Goal: Task Accomplishment & Management: Manage account settings

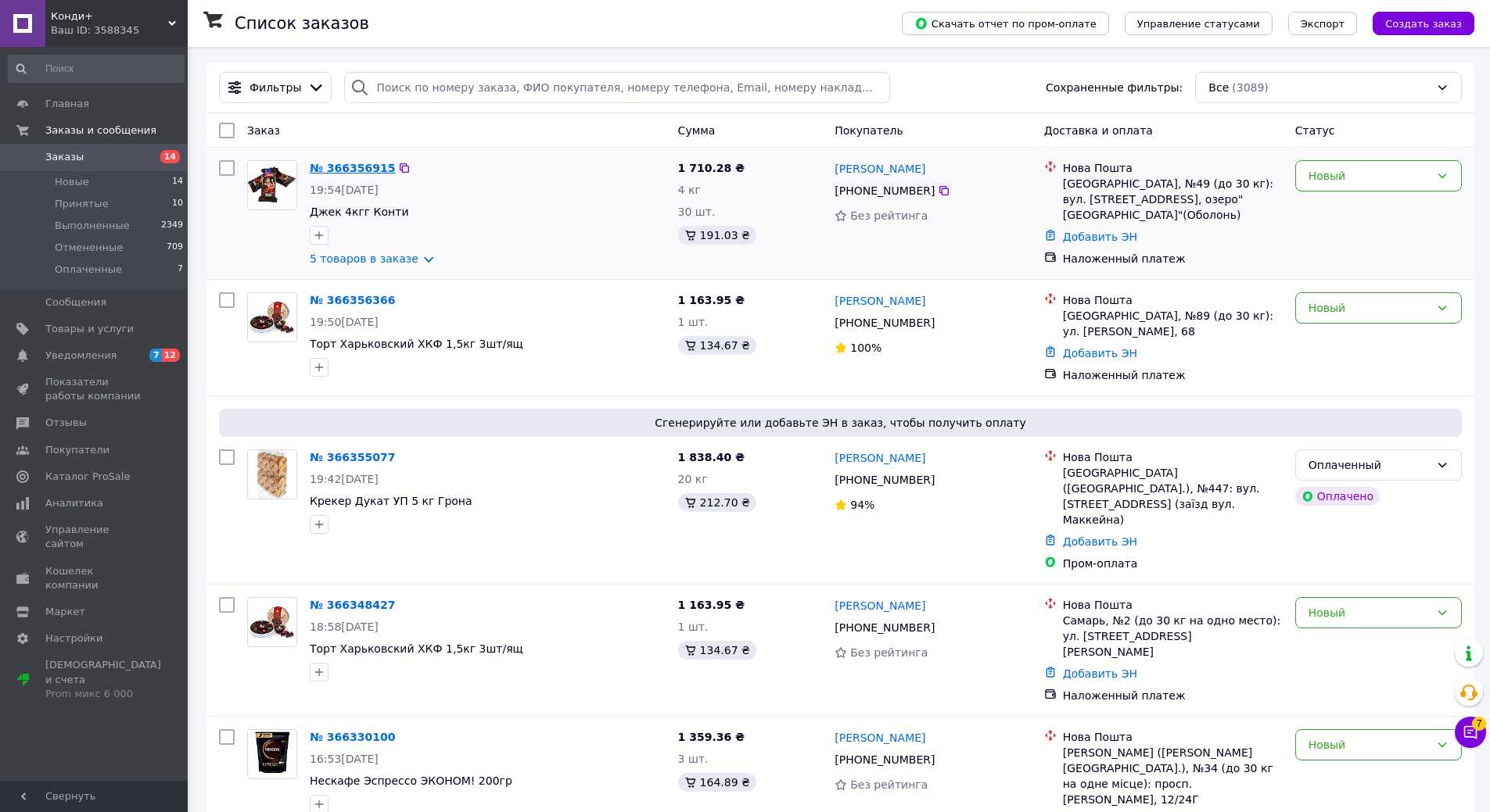
click at [367, 167] on link "№ 366356915" at bounding box center [352, 167] width 85 height 12
click at [355, 299] on link "№ 366356366" at bounding box center [352, 300] width 85 height 12
click at [349, 458] on link "№ 366355077" at bounding box center [352, 457] width 85 height 12
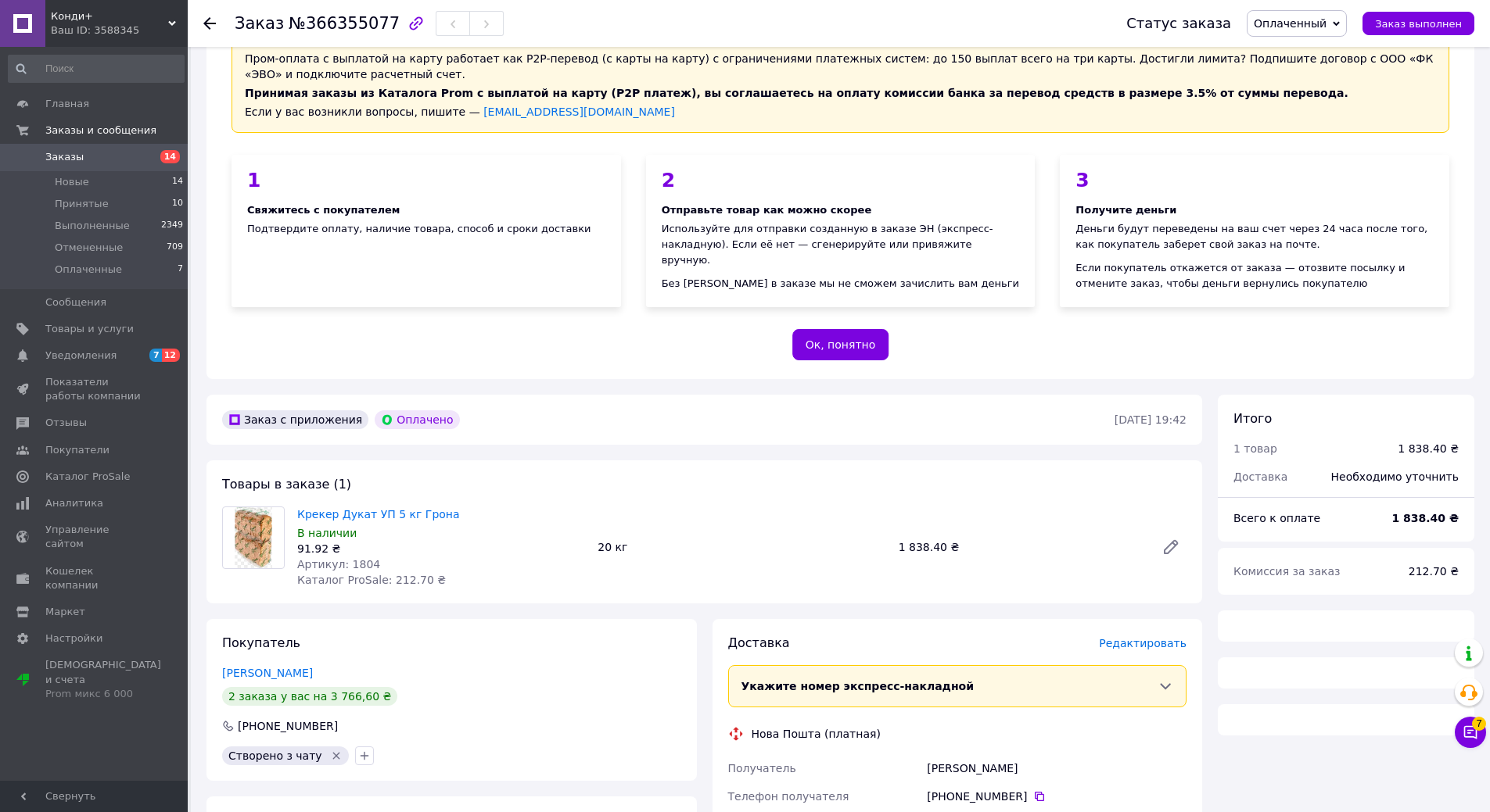
scroll to position [157, 0]
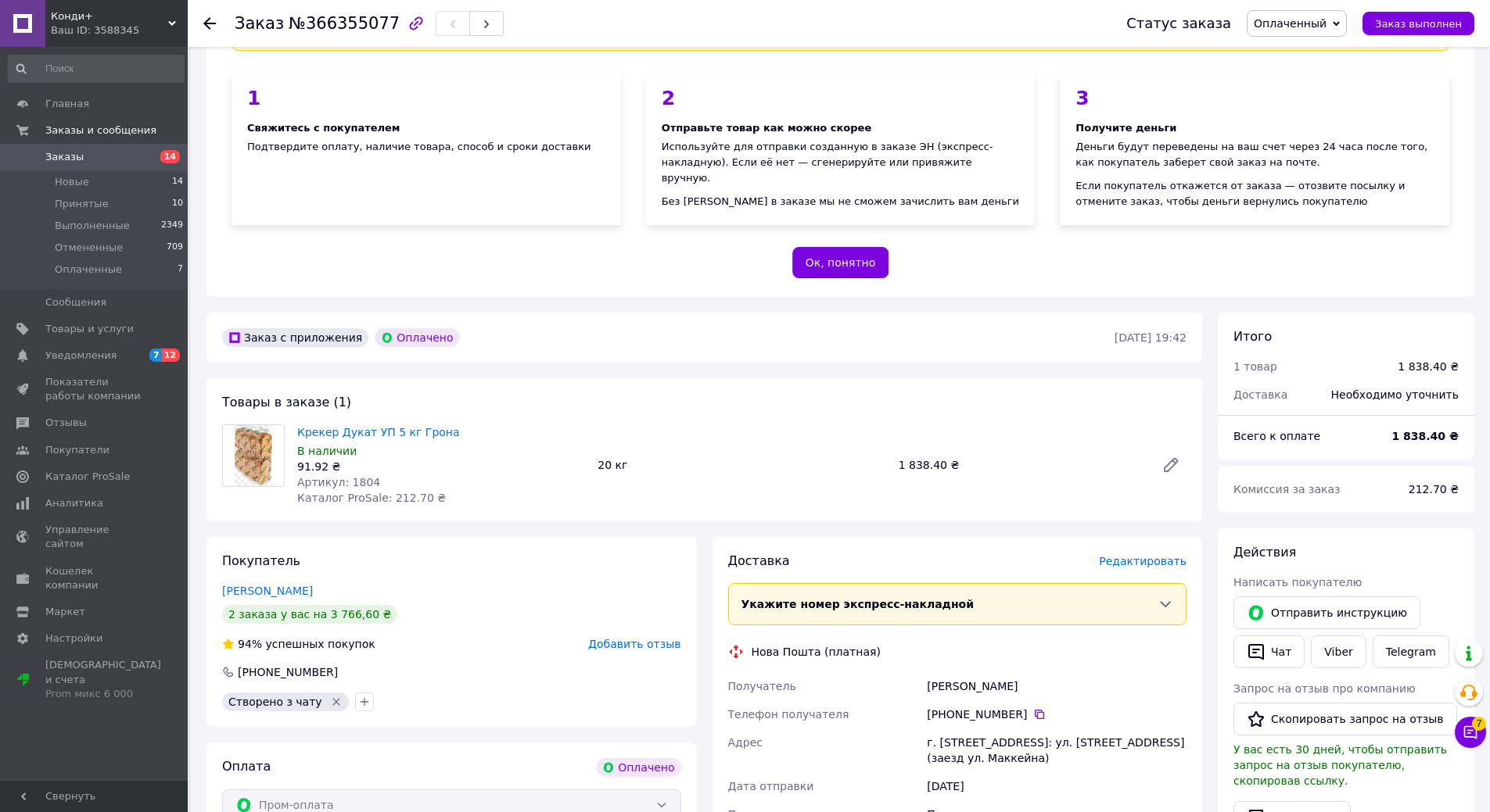
drag, startPoint x: 1080, startPoint y: 31, endPoint x: 383, endPoint y: 111, distance: 701.6
click at [383, 111] on div "1 Свяжитесь с покупателем Подтвердите оплату, наличие товара, способ и сроки до…" at bounding box center [426, 148] width 389 height 153
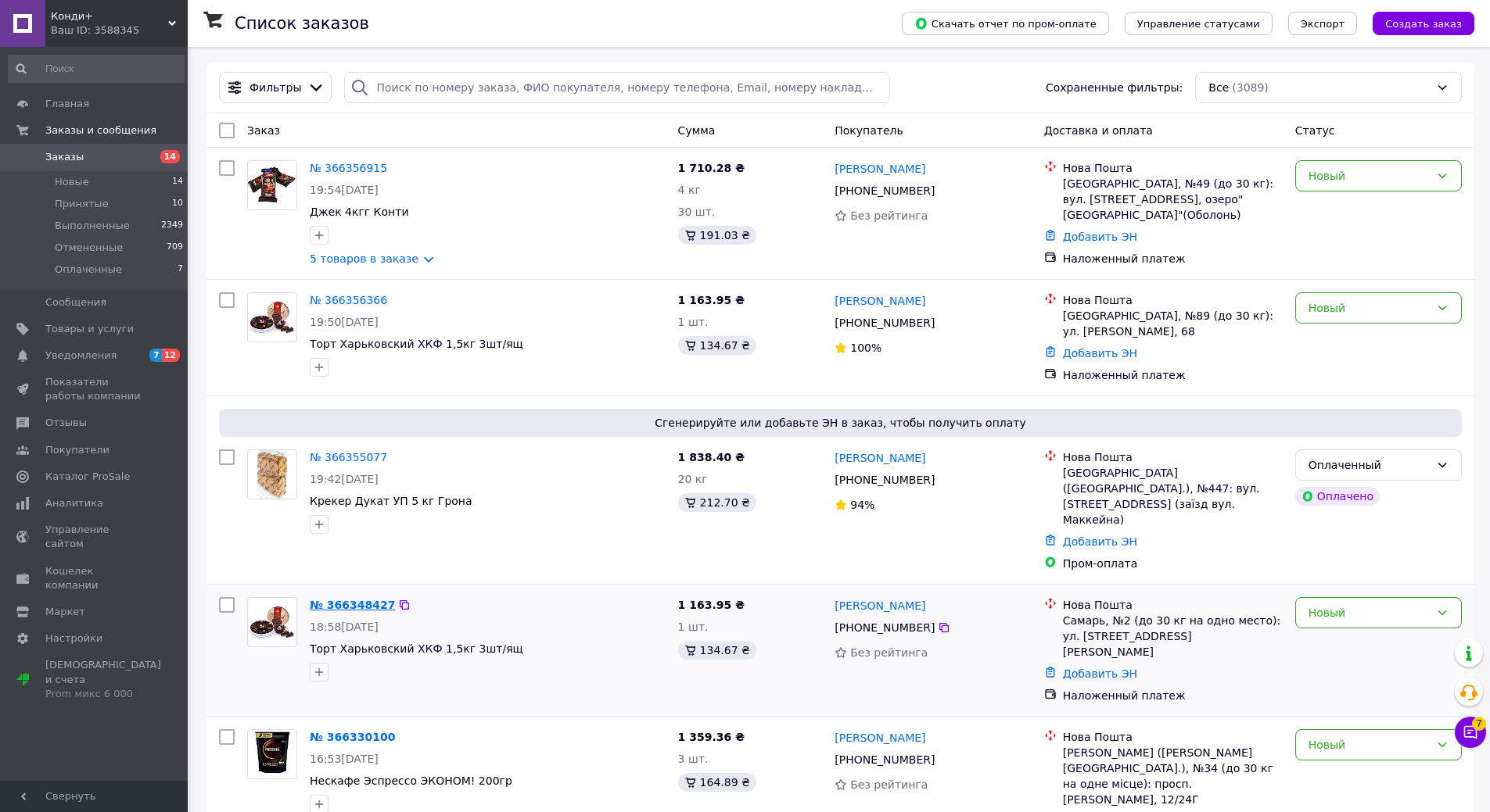
click at [336, 599] on link "№ 366348427" at bounding box center [352, 605] width 85 height 12
click at [345, 731] on link "№ 366330100" at bounding box center [352, 737] width 85 height 12
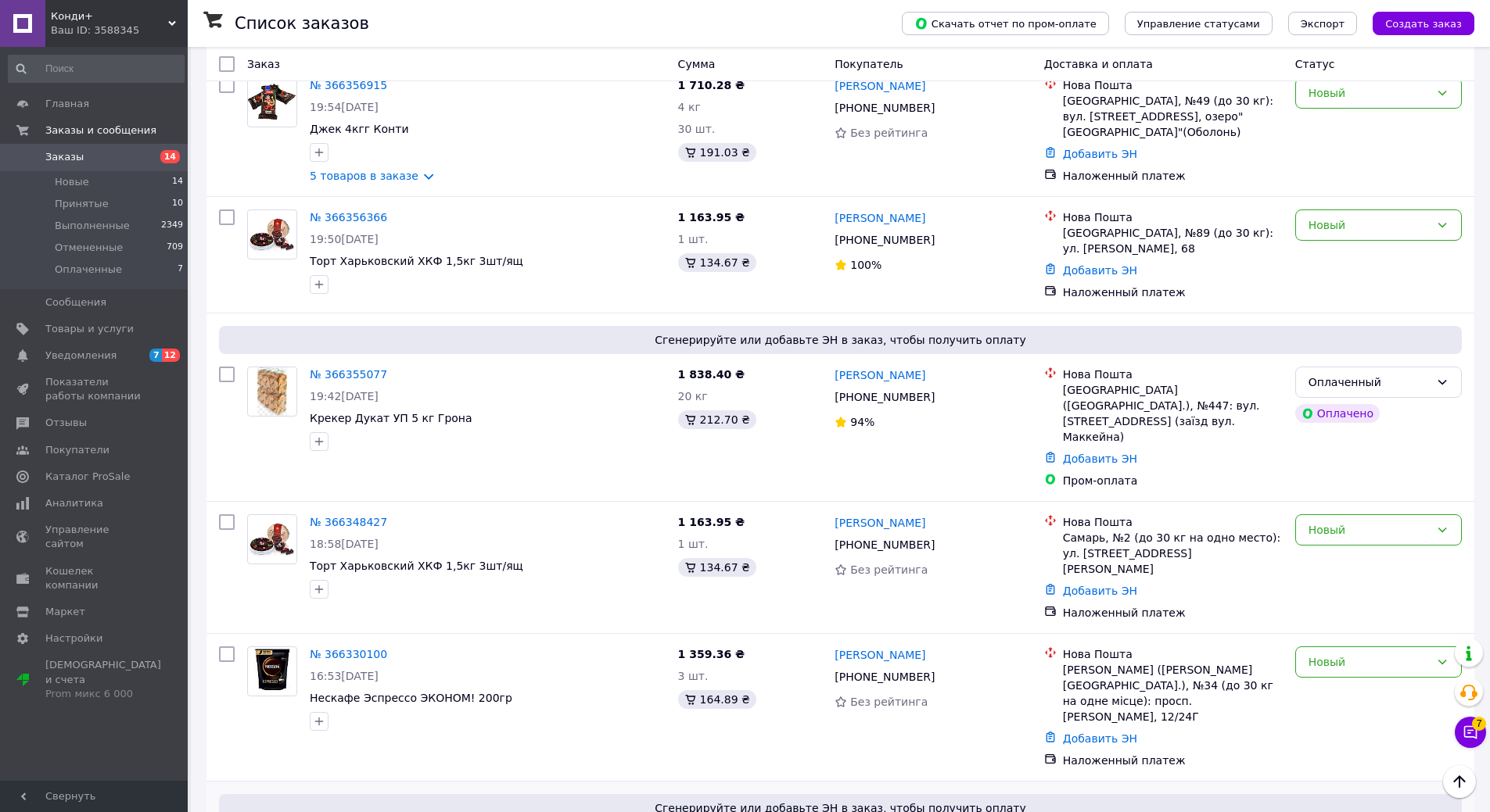
scroll to position [312, 0]
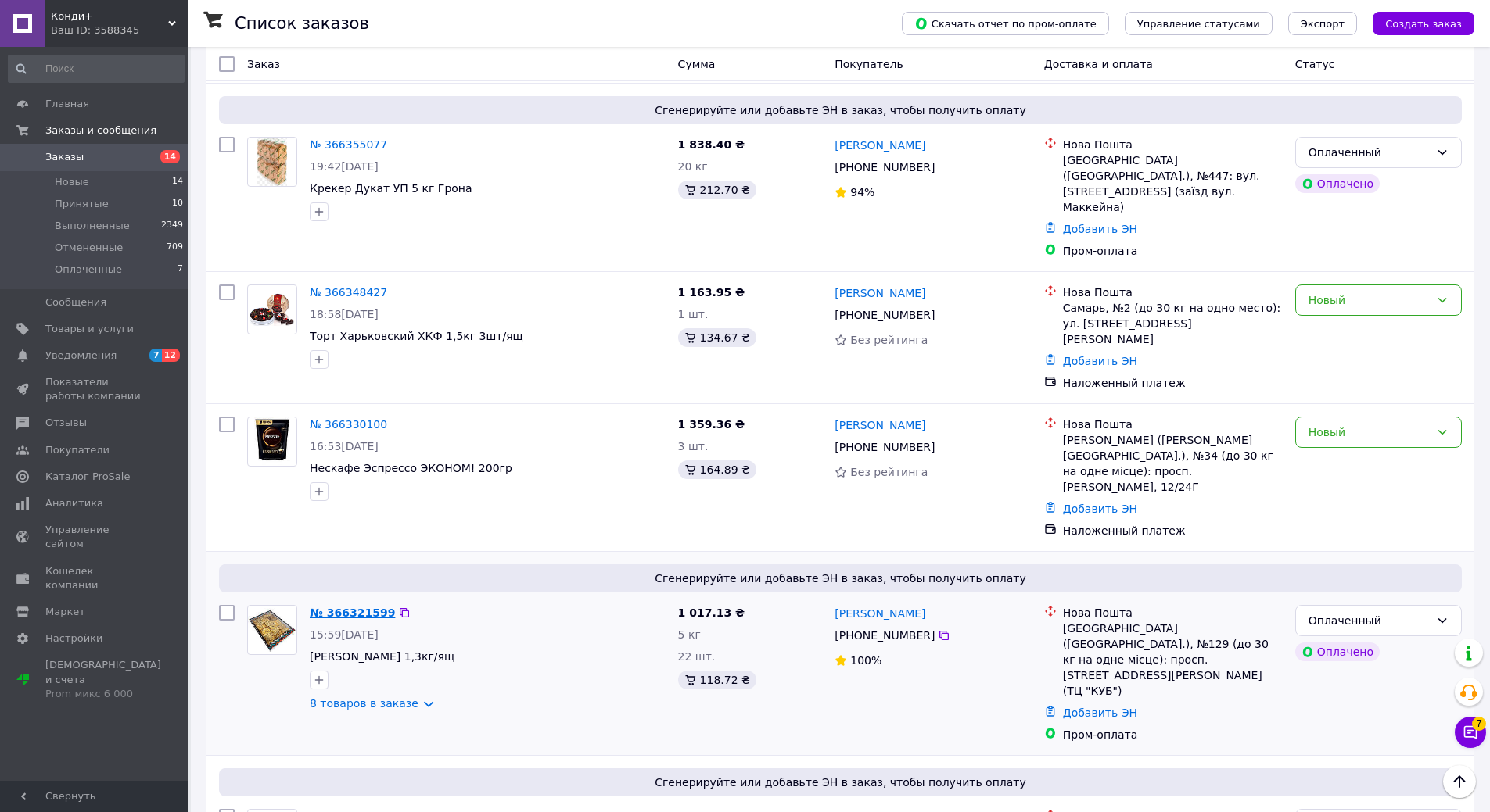
click at [324, 607] on link "№ 366321599" at bounding box center [352, 613] width 85 height 12
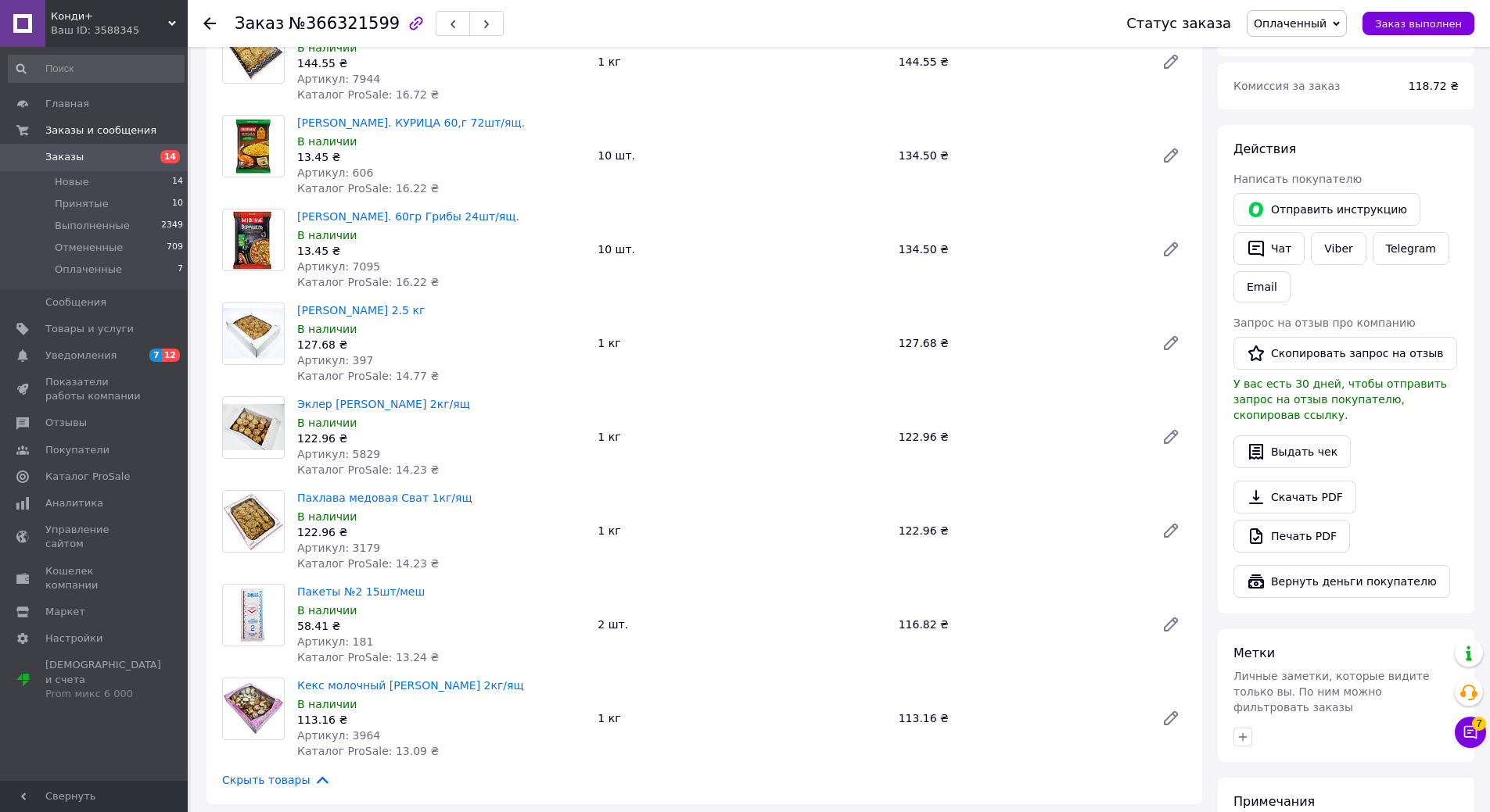
scroll to position [938, 0]
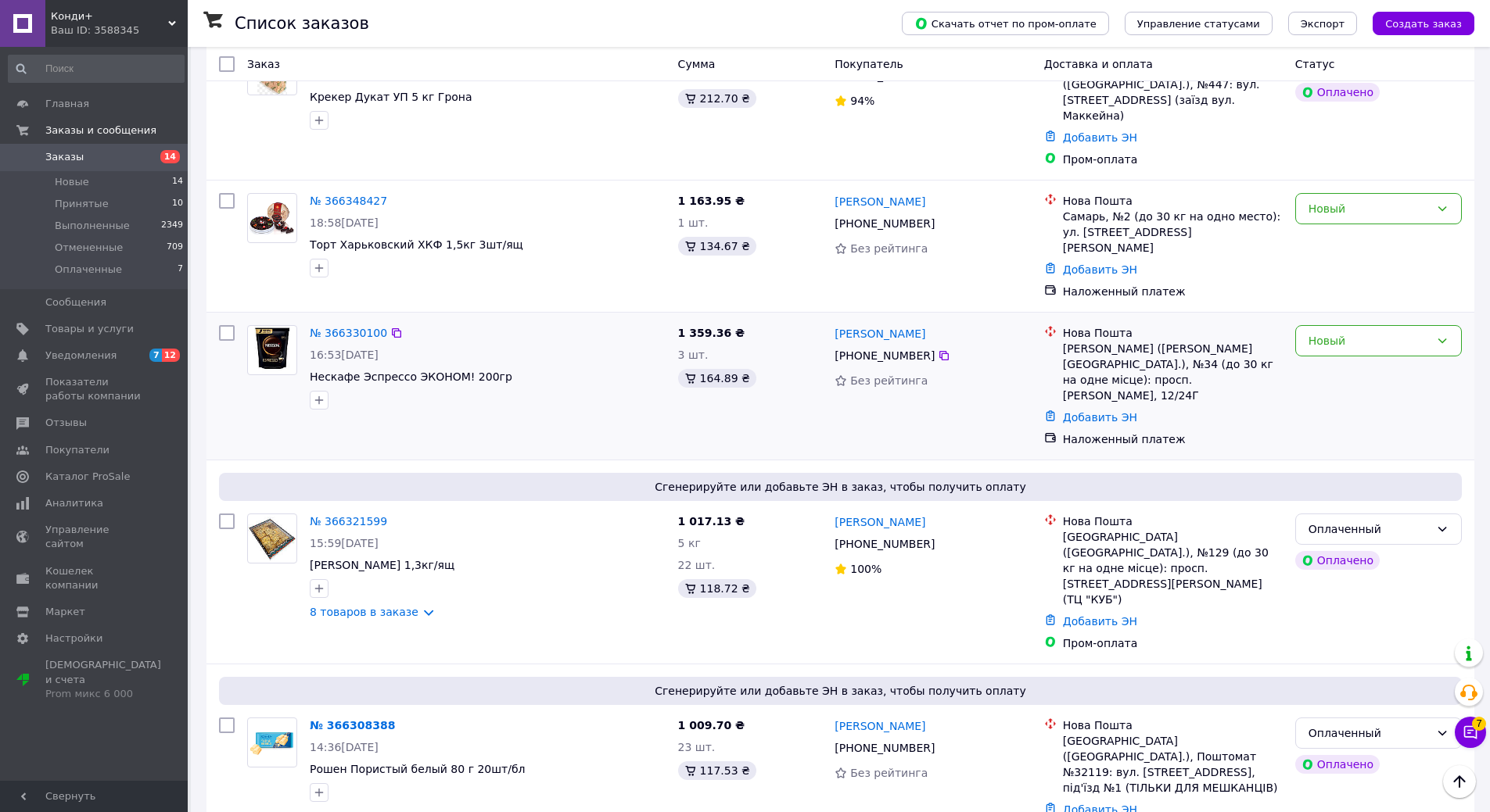
scroll to position [547, 0]
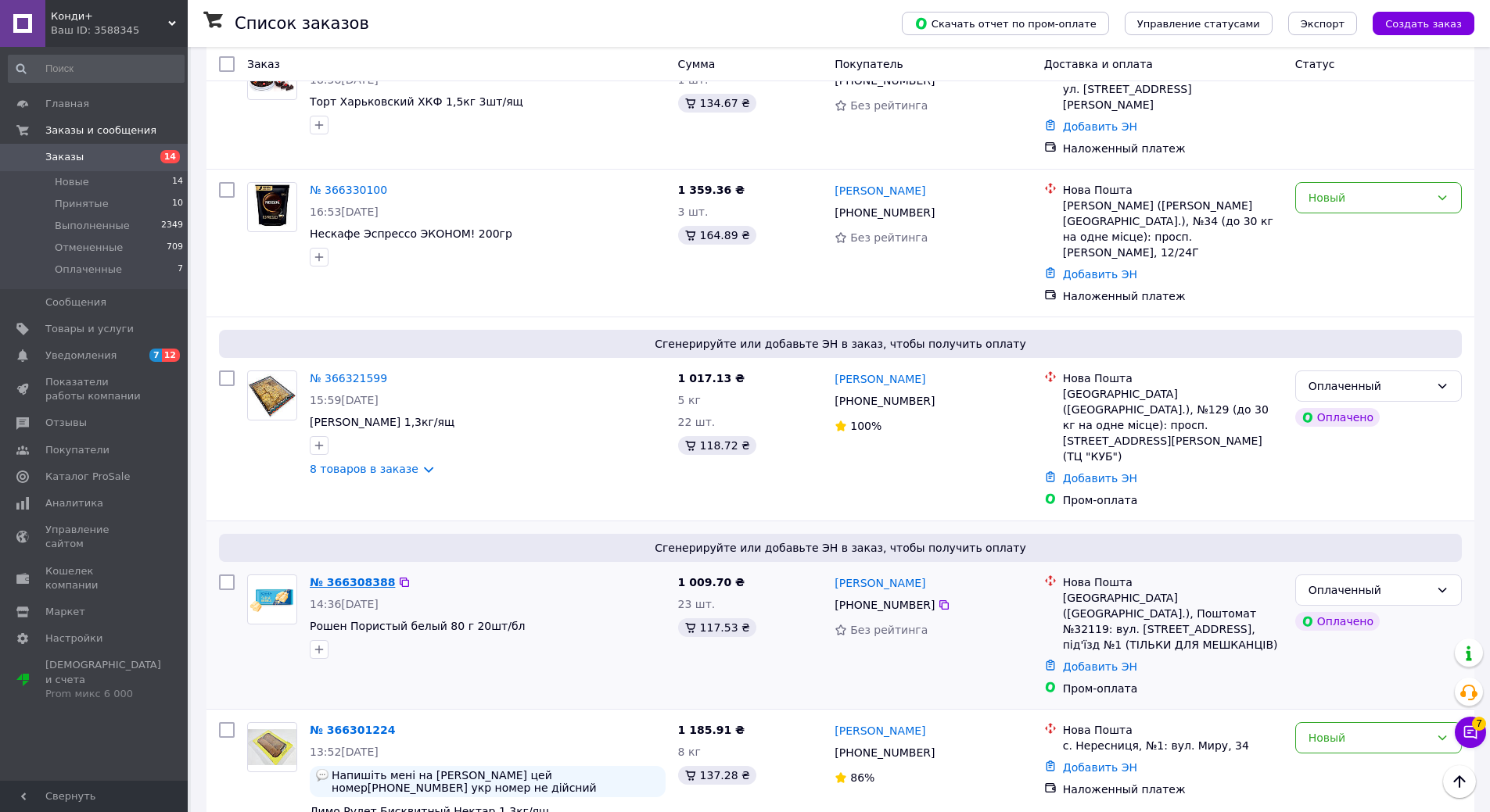
click at [360, 576] on link "№ 366308388" at bounding box center [352, 582] width 85 height 12
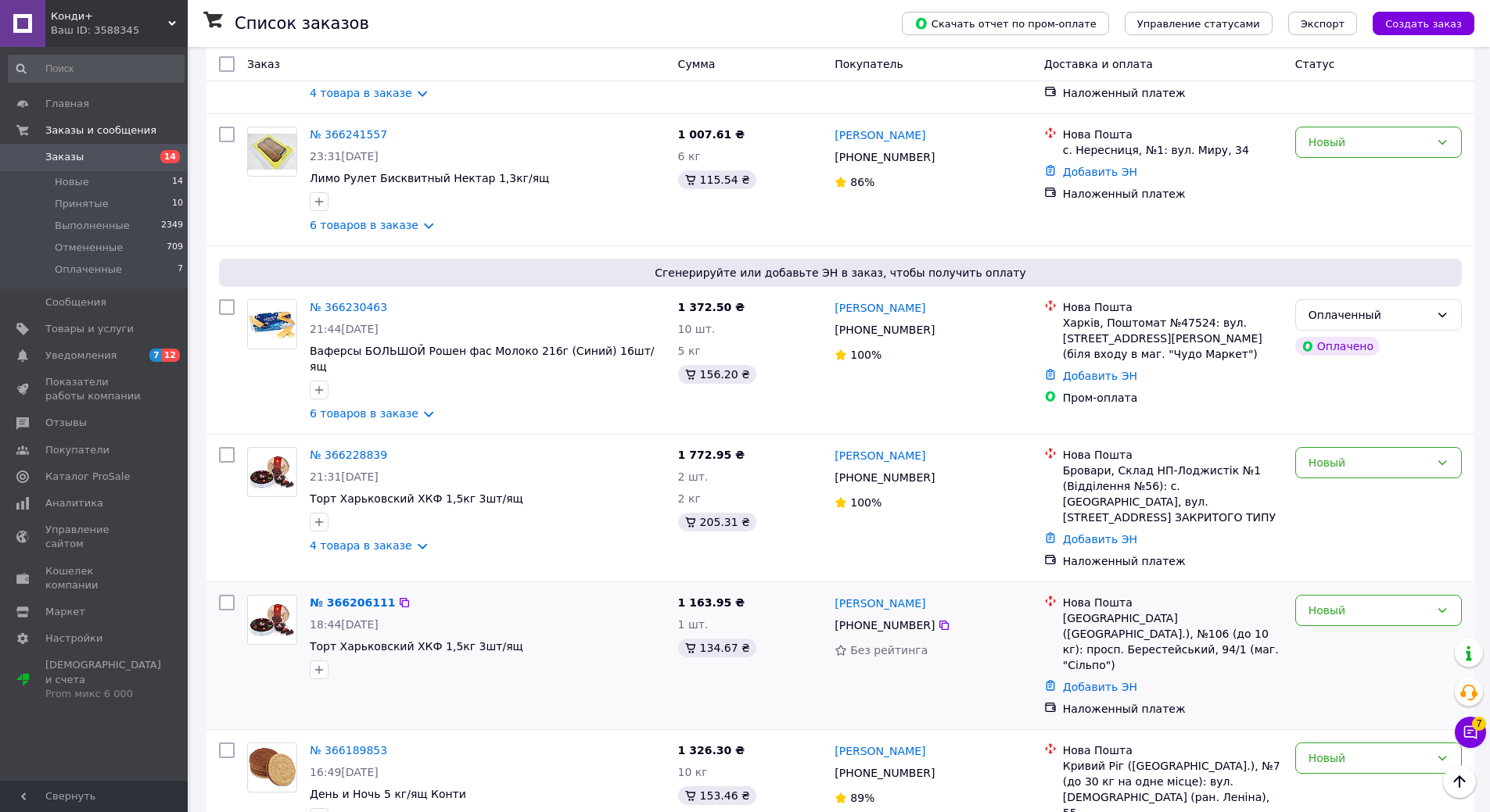
scroll to position [2111, 0]
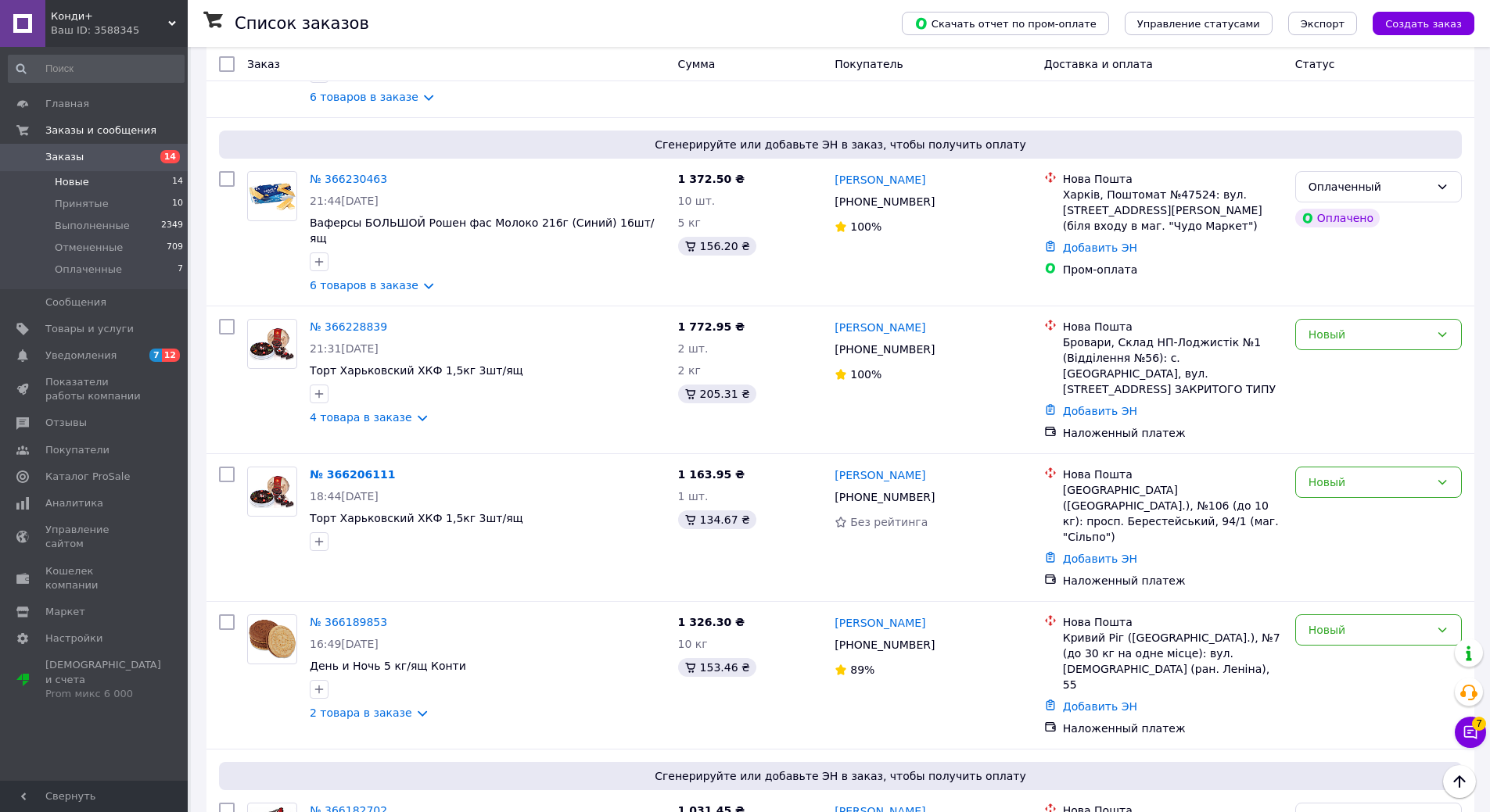
click at [83, 180] on span "Новые" at bounding box center [72, 181] width 35 height 14
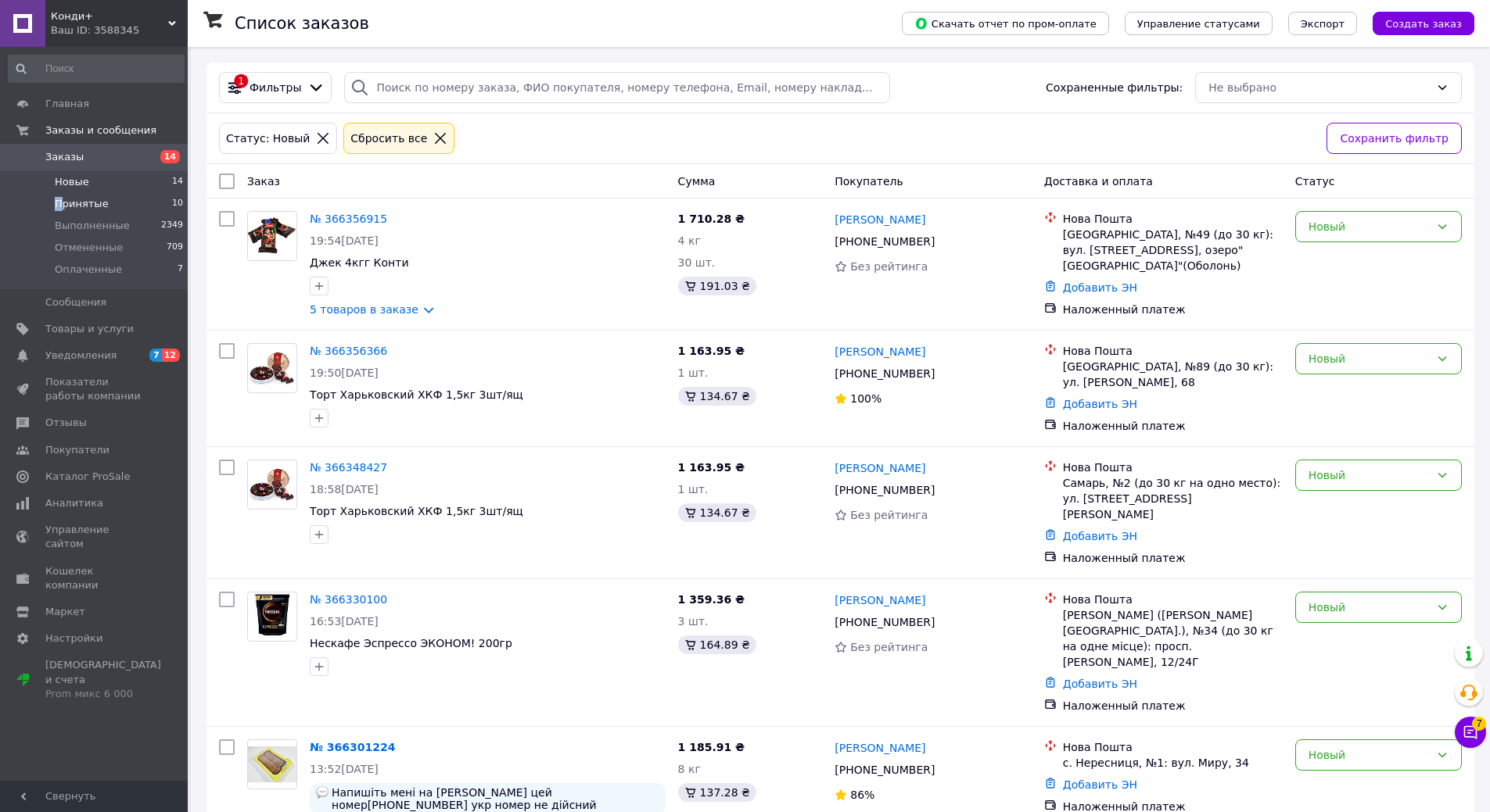
click at [59, 207] on span "Принятые" at bounding box center [81, 204] width 54 height 14
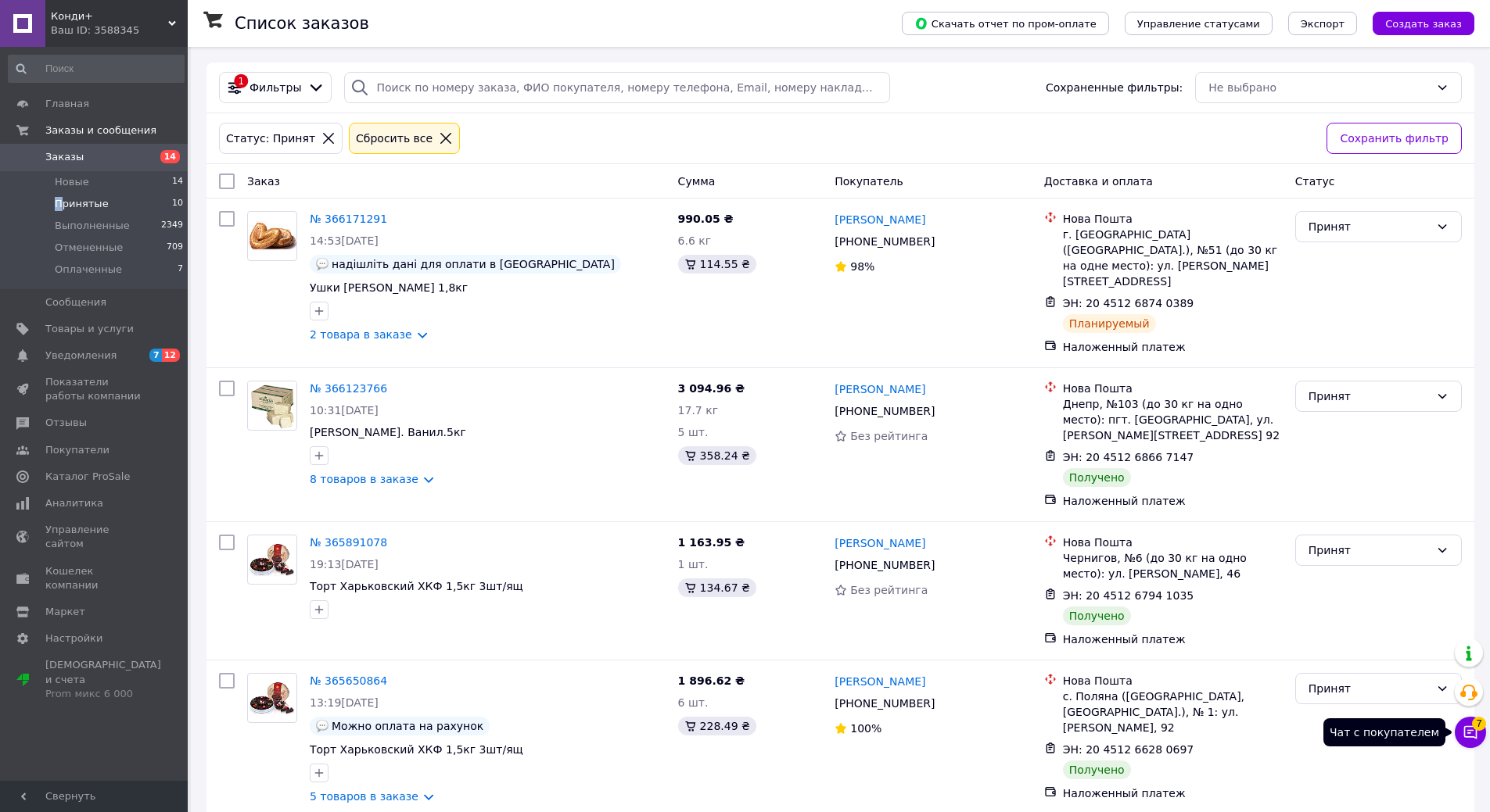
click at [1473, 735] on icon at bounding box center [1470, 732] width 16 height 16
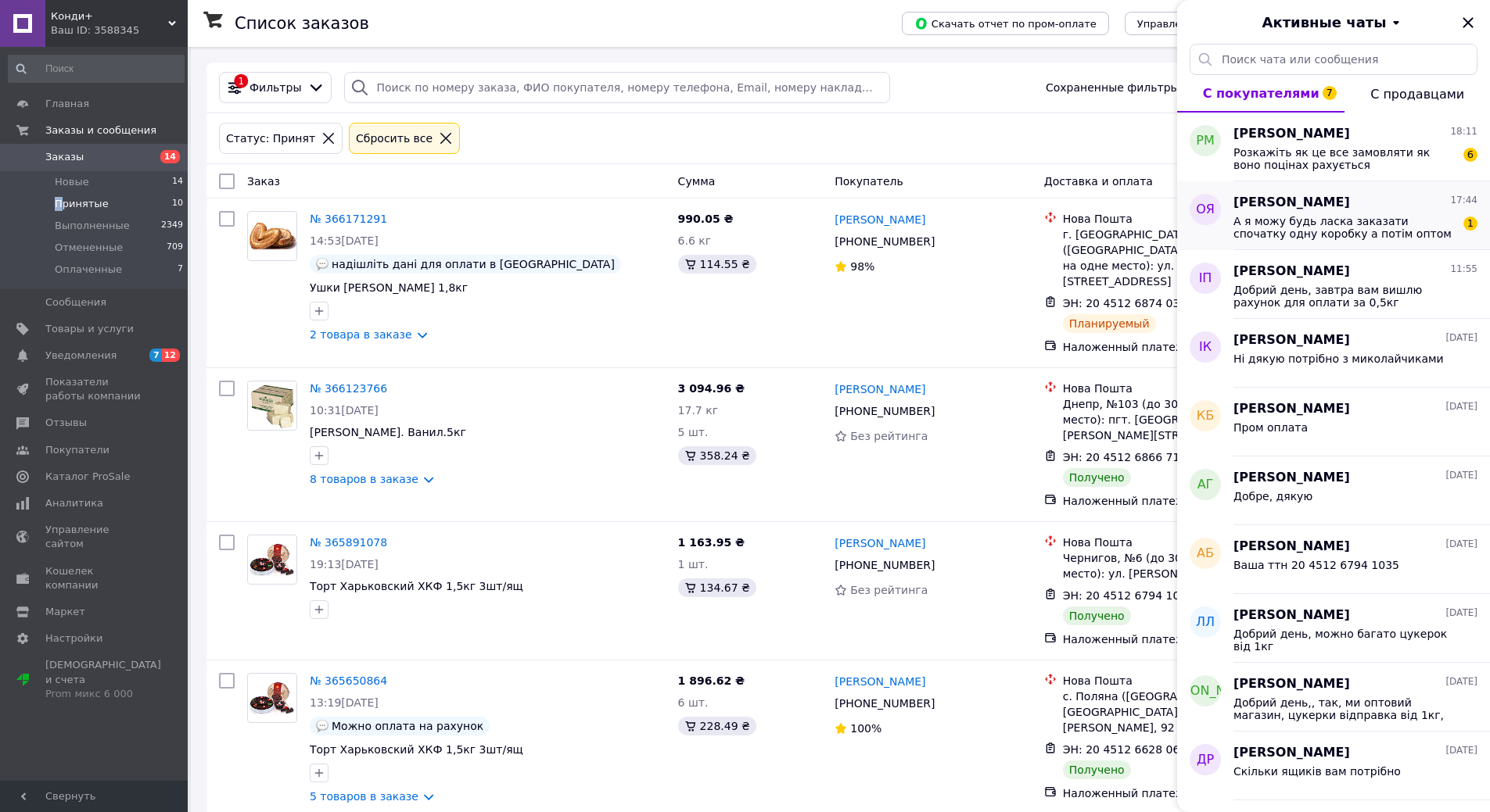
click at [1354, 229] on span "А я можу будь ласка заказати спочатку одну коробку а потім оптом якщо родині сп…" at bounding box center [1344, 228] width 222 height 25
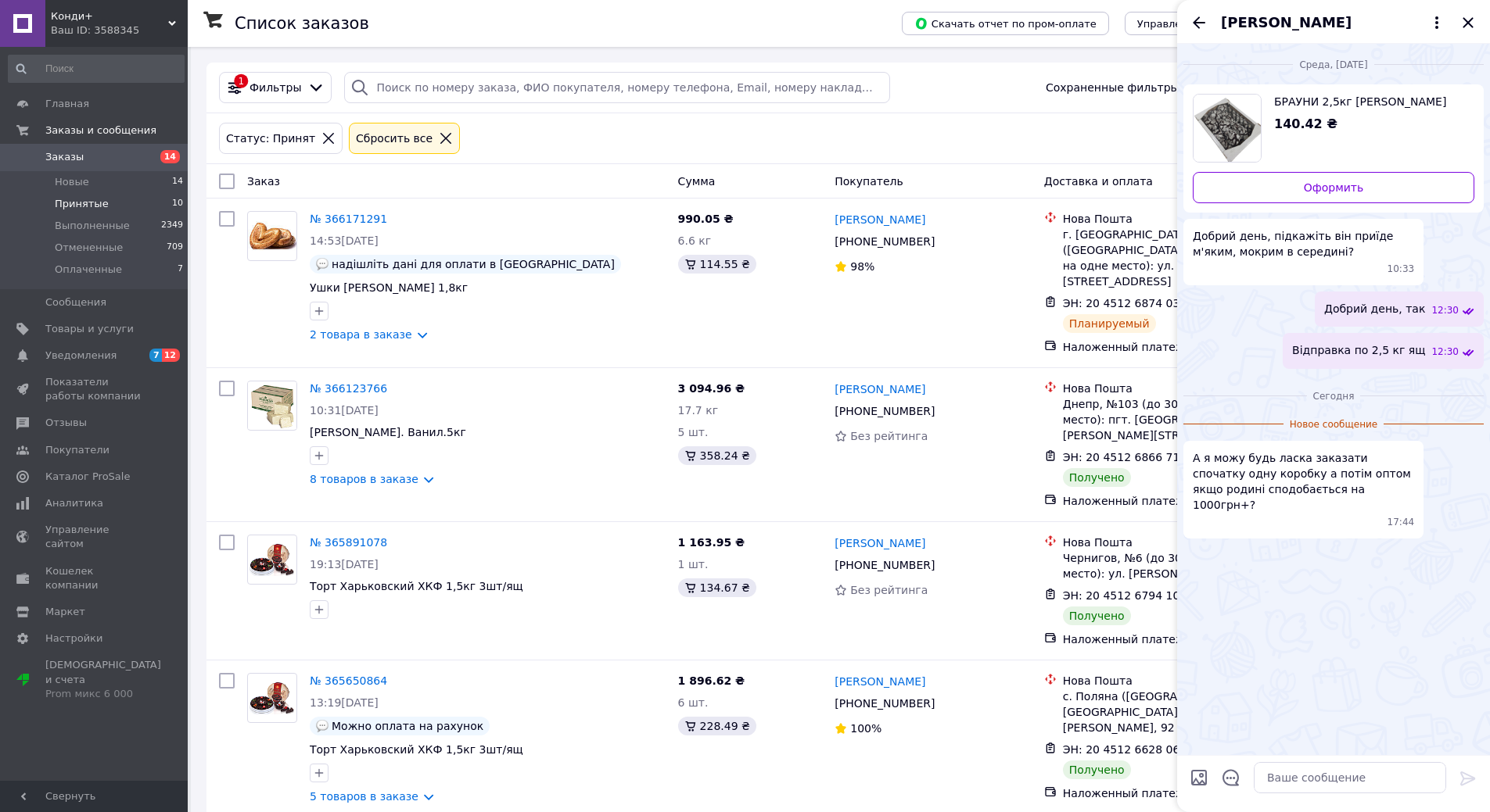
click at [1458, 17] on div "[PERSON_NAME]" at bounding box center [1333, 21] width 313 height 44
click at [1476, 24] on icon "Закрыть" at bounding box center [1468, 22] width 19 height 19
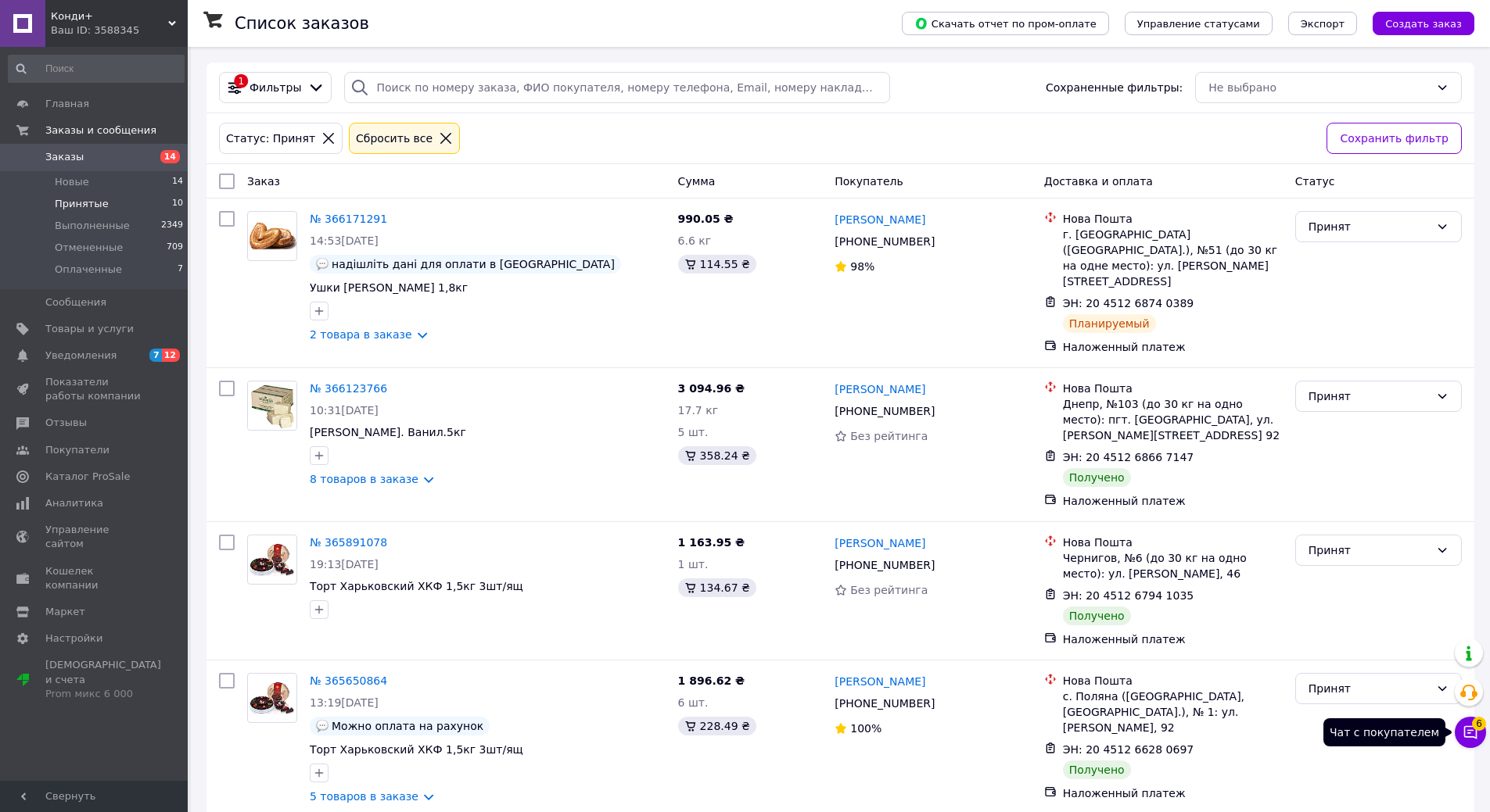
click at [1477, 729] on span "6" at bounding box center [1478, 724] width 14 height 14
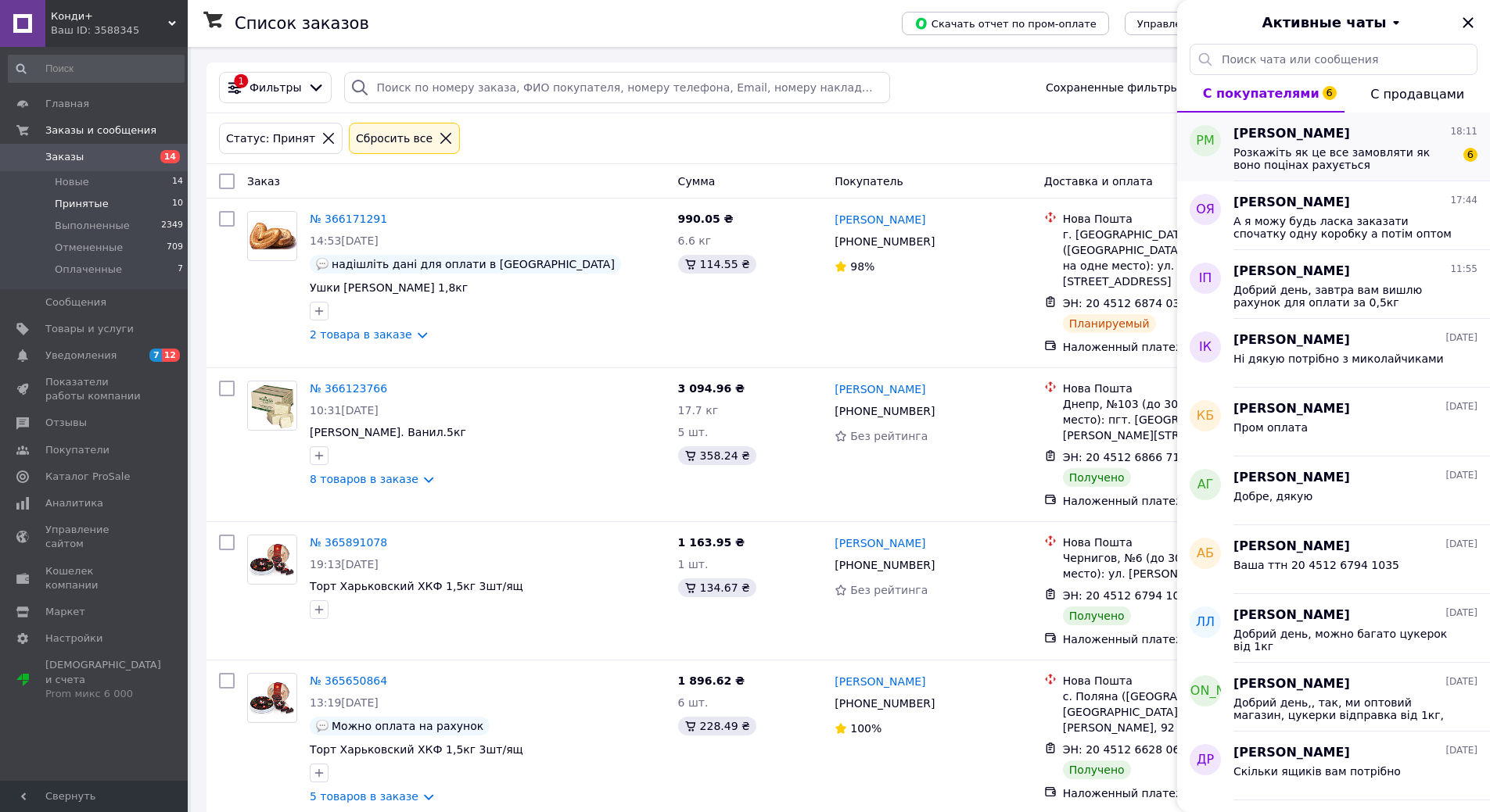
click at [1308, 150] on span "Розкажіть як це все замовляти як воно поцінах рахується" at bounding box center [1344, 158] width 222 height 25
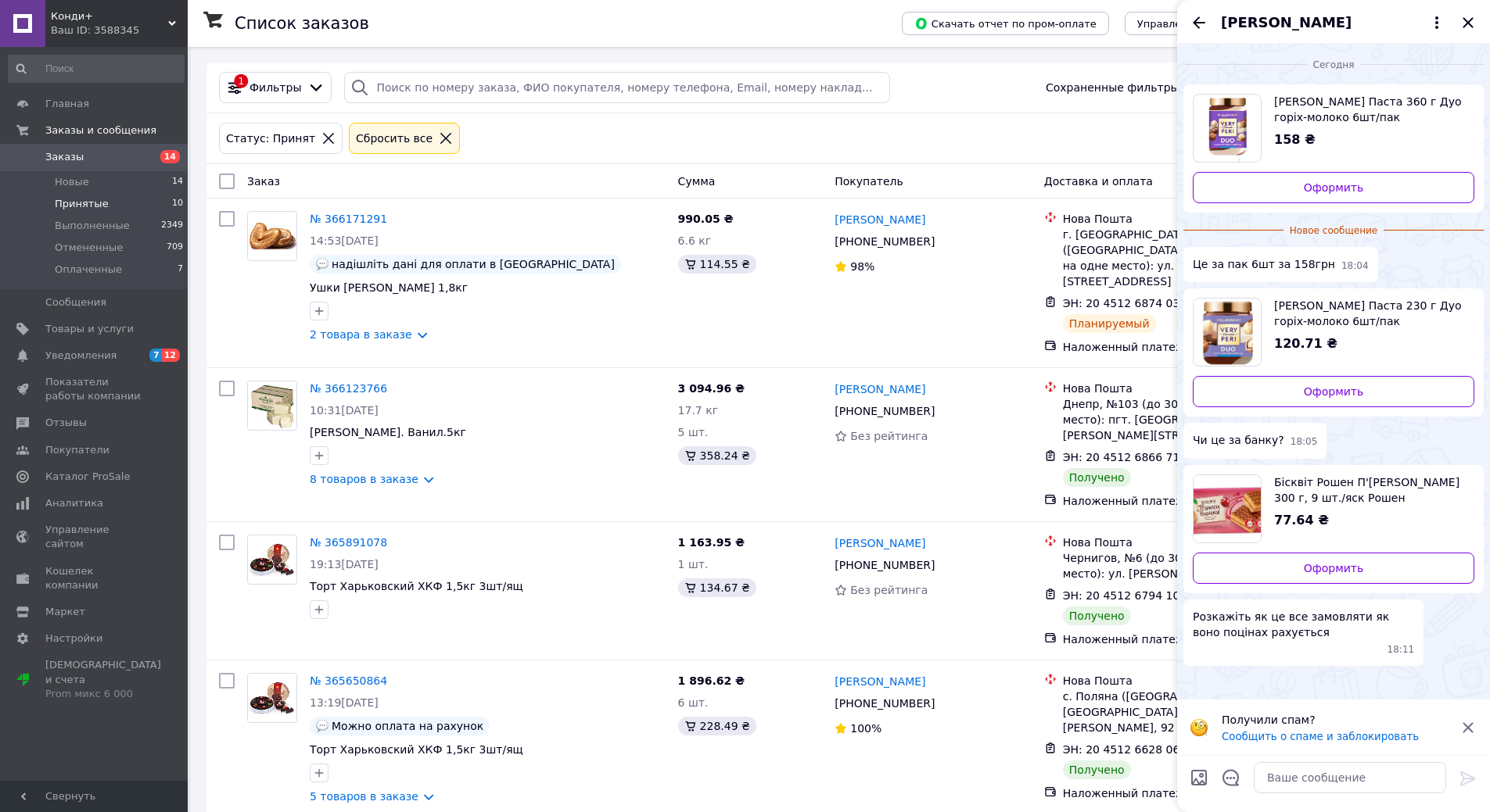
scroll to position [78, 0]
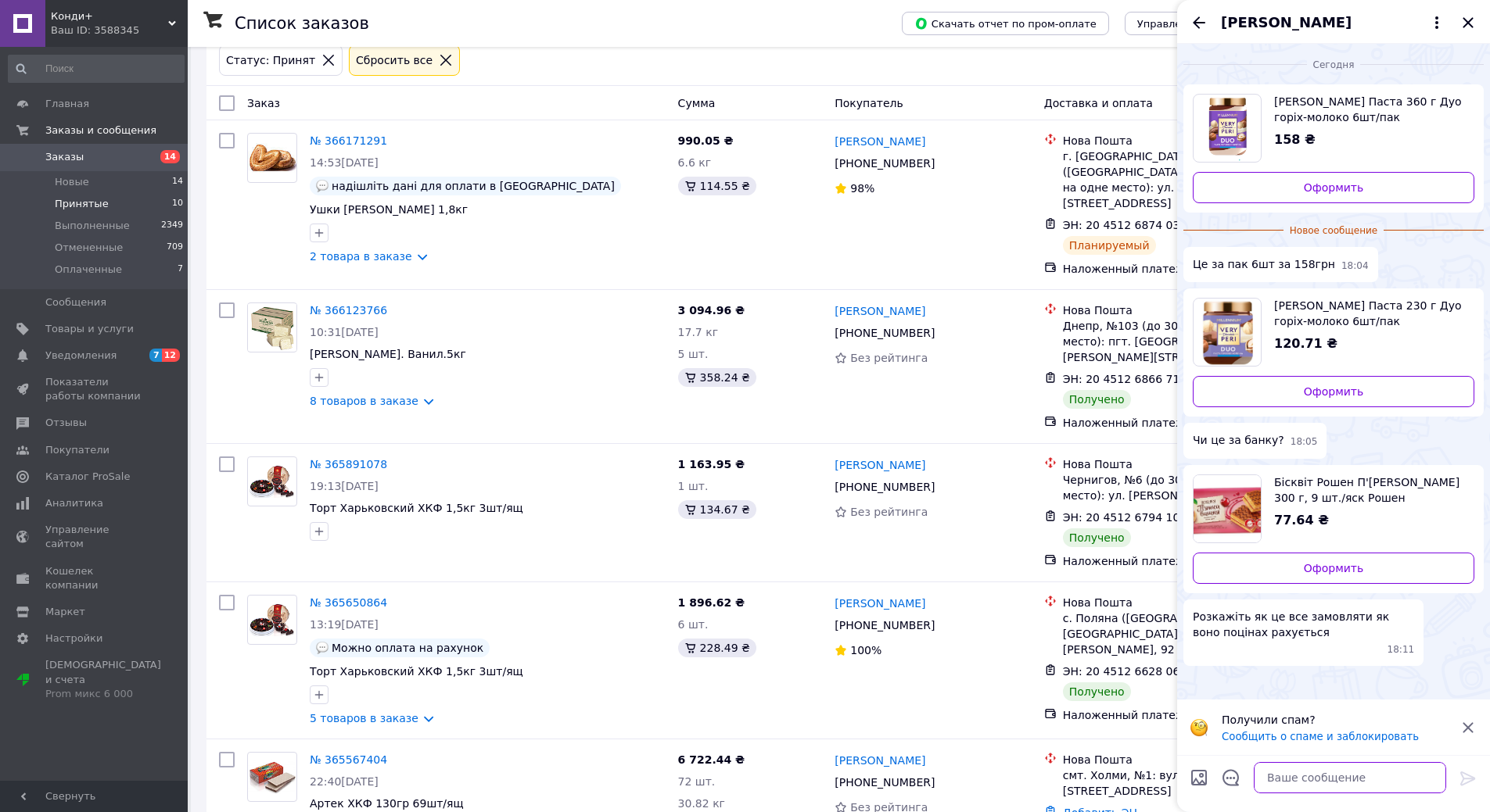
click at [1304, 770] on textarea at bounding box center [1349, 778] width 192 height 31
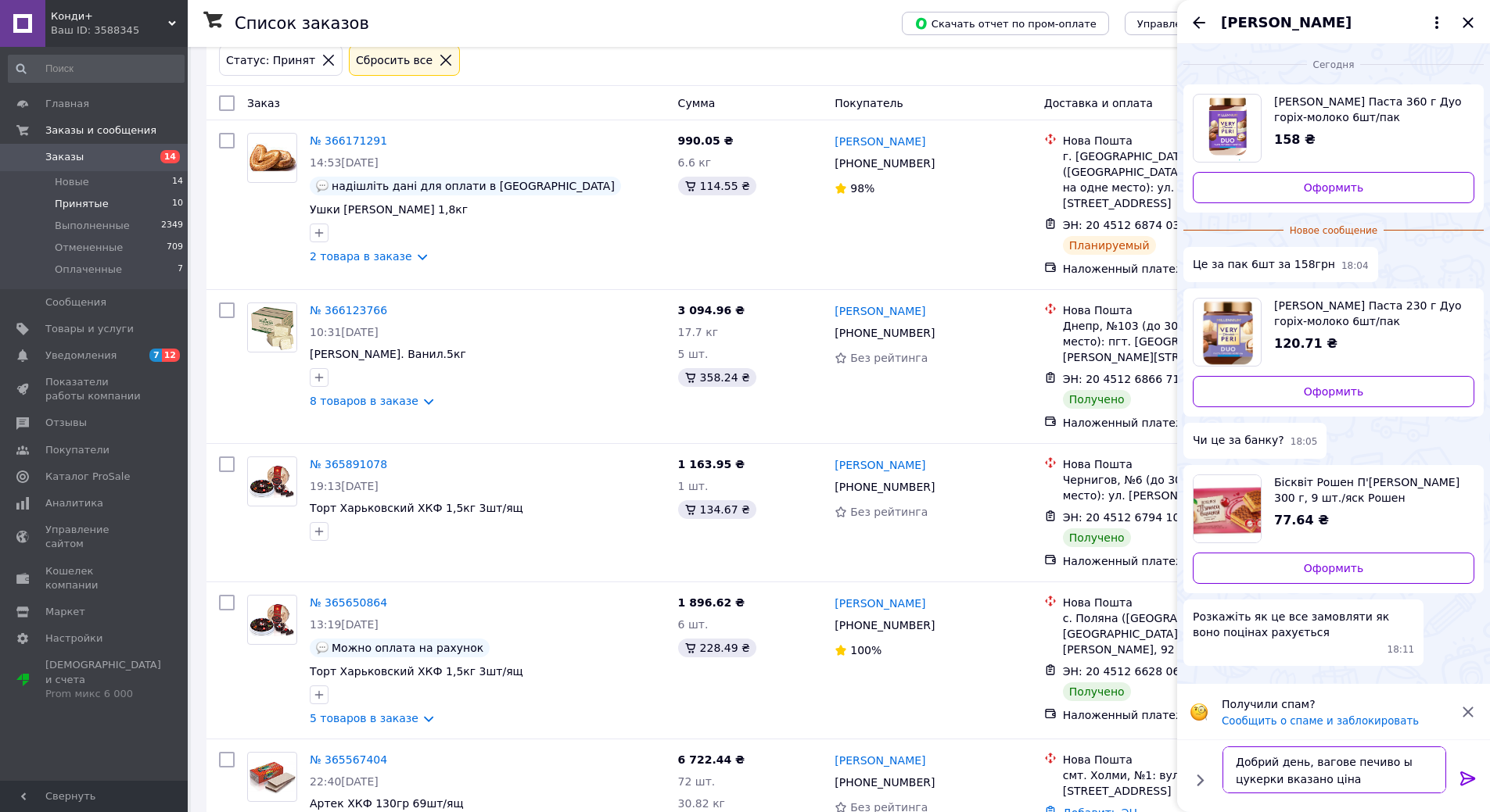
click at [1402, 766] on textarea "Добрий день, вагове печиво ы цукерки вказано ціна" at bounding box center [1333, 770] width 223 height 47
click at [1323, 789] on textarea "Добрий день, вагове печиво і цукерки вказано ціна" at bounding box center [1333, 770] width 223 height 47
type textarea "Добрий день, вагове печиво і цукерки вказано ціна за 1кг, все ішне штучний това…"
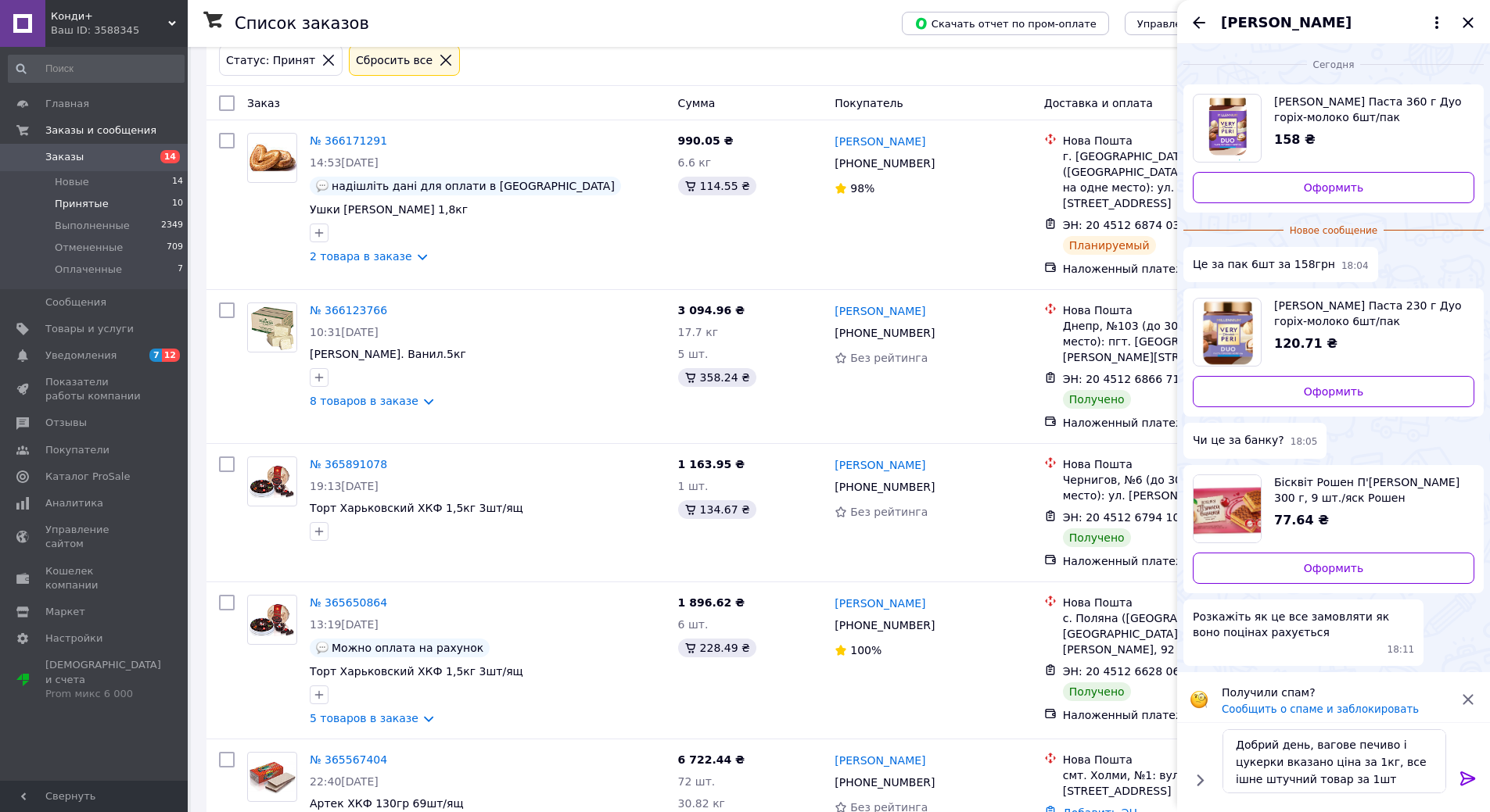
click at [1469, 779] on icon at bounding box center [1468, 778] width 15 height 14
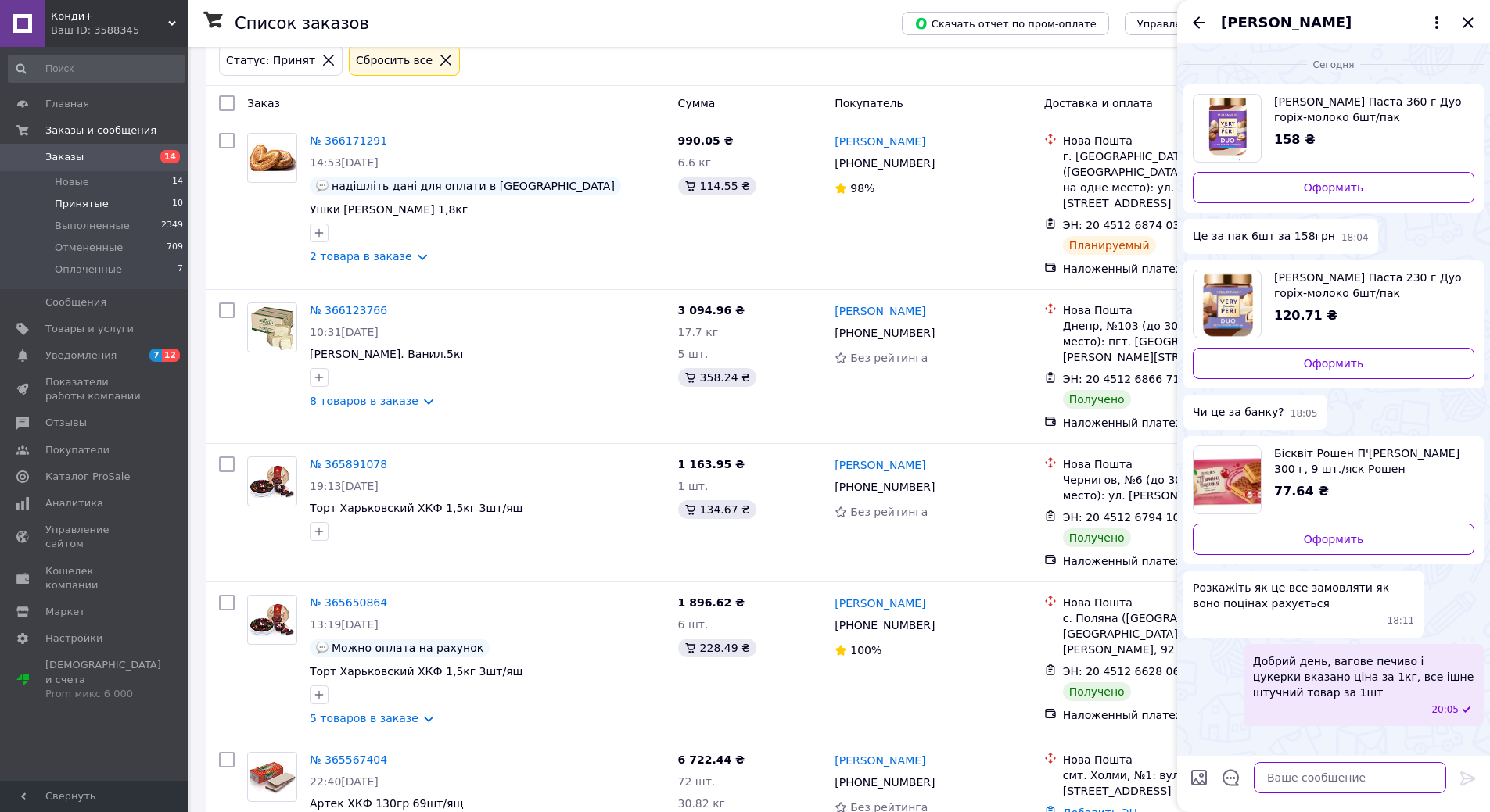
click at [1295, 783] on textarea at bounding box center [1349, 778] width 192 height 31
type textarea "Печиво відправка цілими ящиками, штучний товар від 1 шт"
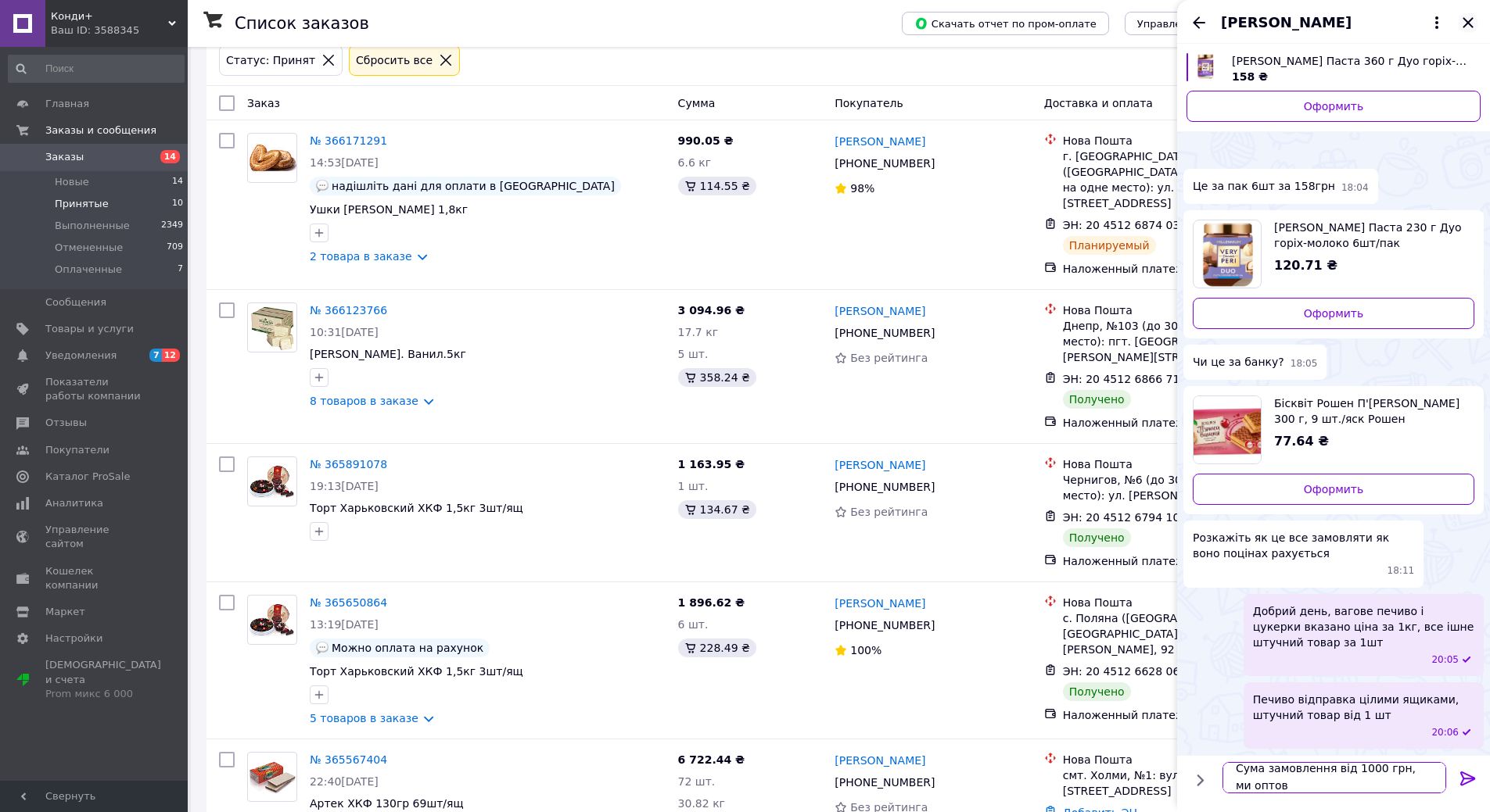
scroll to position [2, 0]
type textarea "Сума замовлення від 1000 грн, ми оптовий магазин"
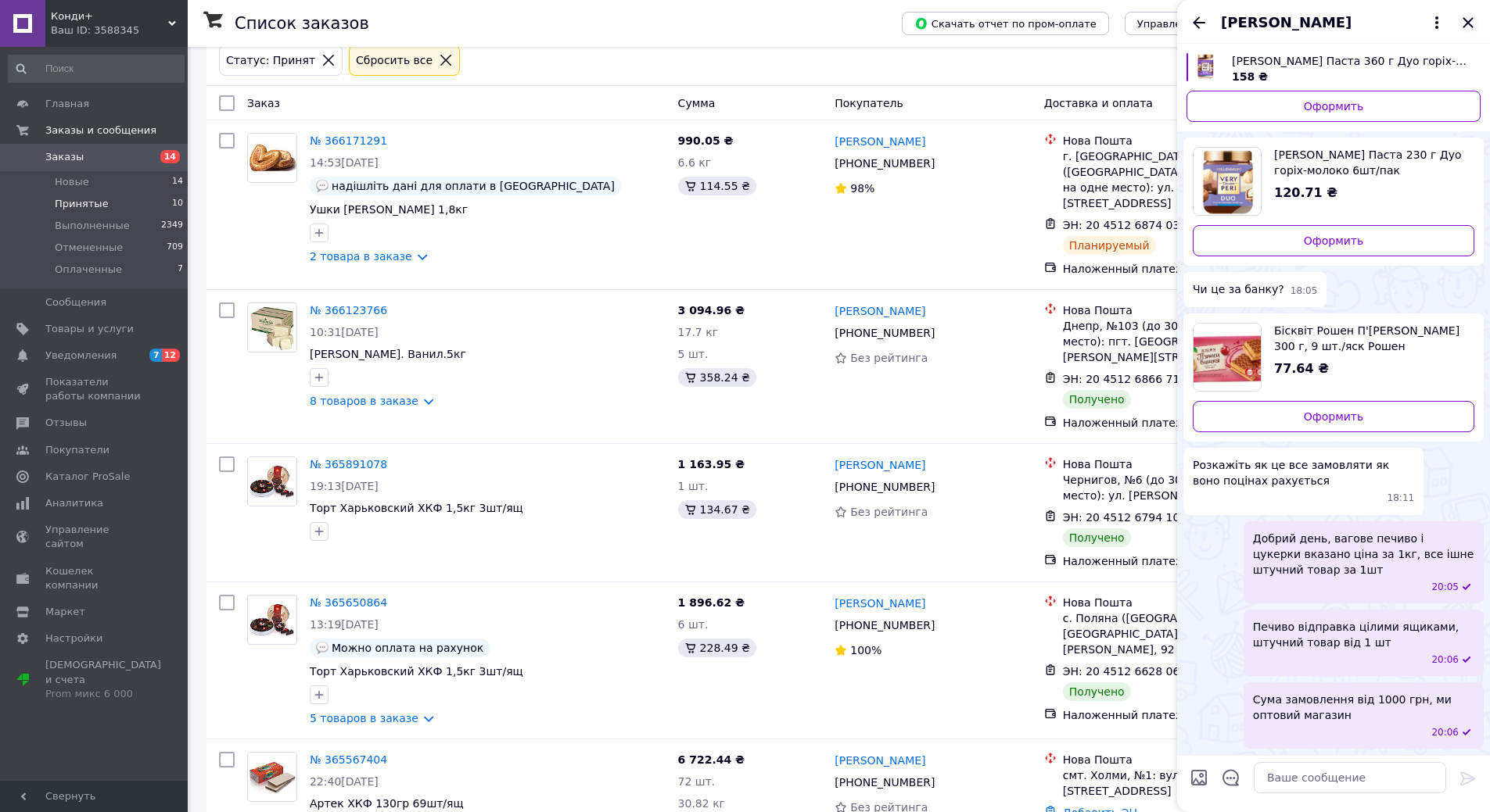
click at [1468, 17] on icon "Закрыть" at bounding box center [1468, 22] width 19 height 19
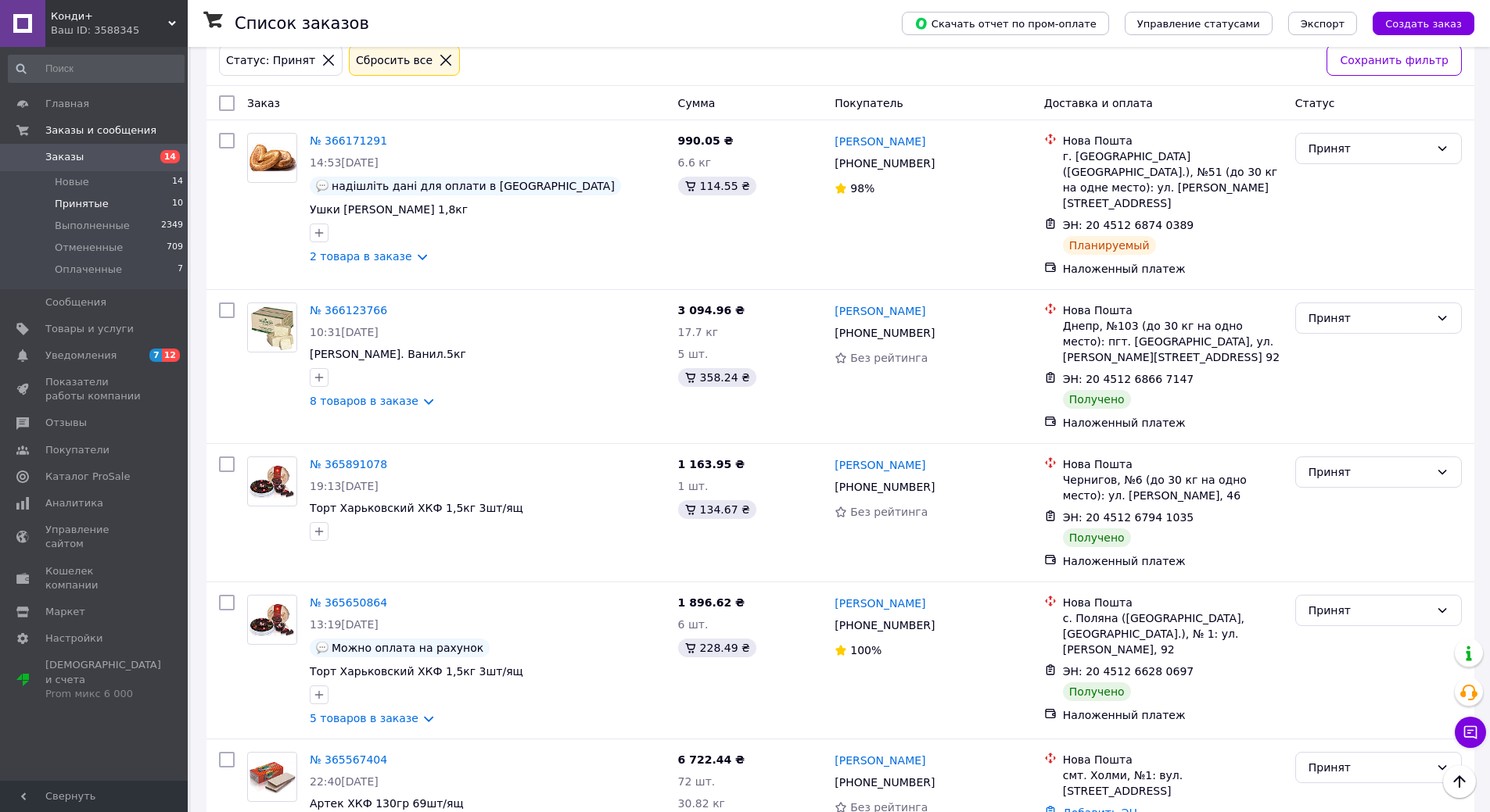
click at [116, 201] on li "Принятые 10" at bounding box center [96, 204] width 192 height 22
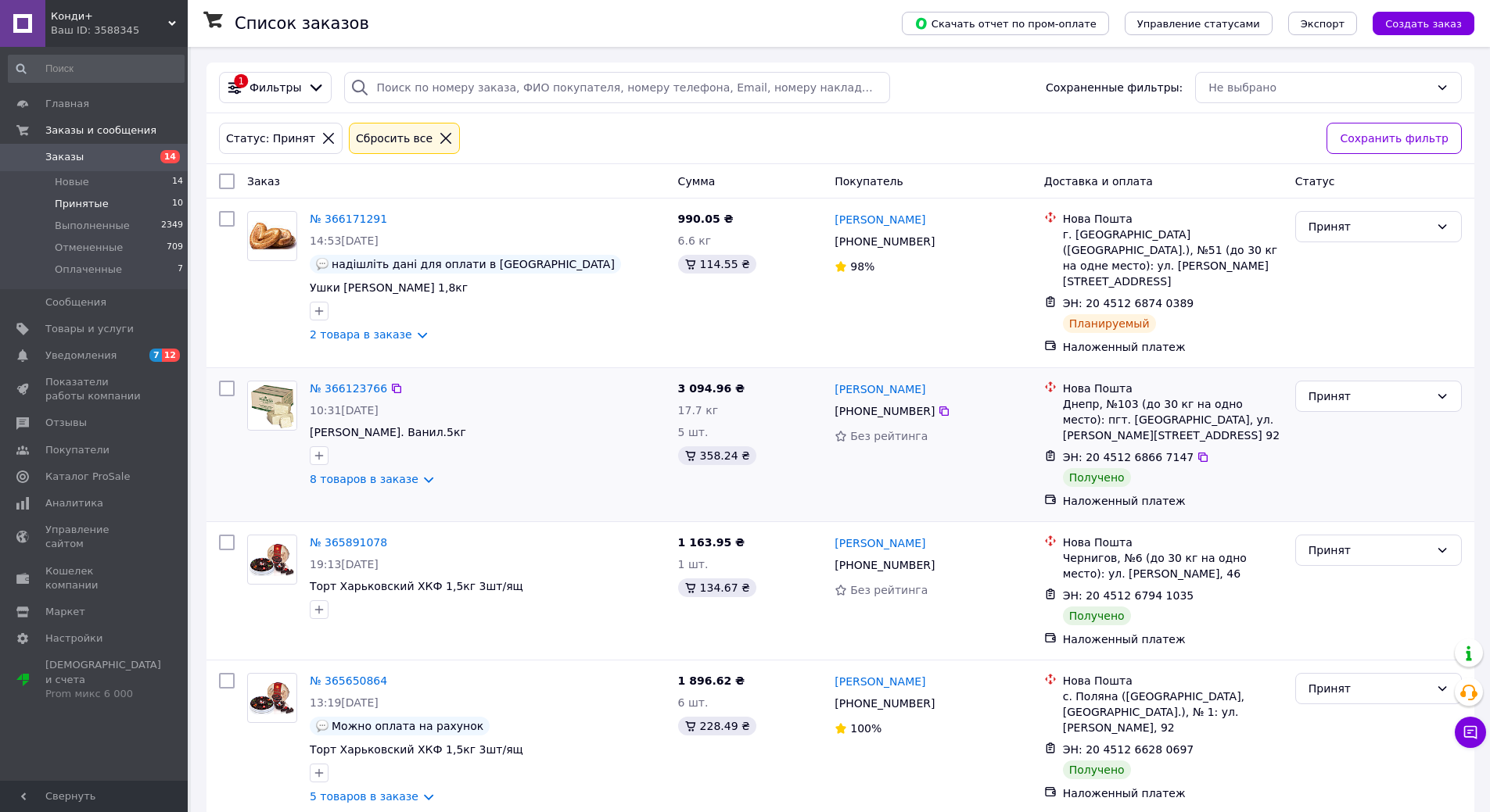
click at [1338, 374] on div "Принят" at bounding box center [1378, 444] width 179 height 141
click at [1340, 387] on div "Принят" at bounding box center [1369, 396] width 121 height 17
click at [1328, 418] on li "Выполнен" at bounding box center [1379, 418] width 165 height 28
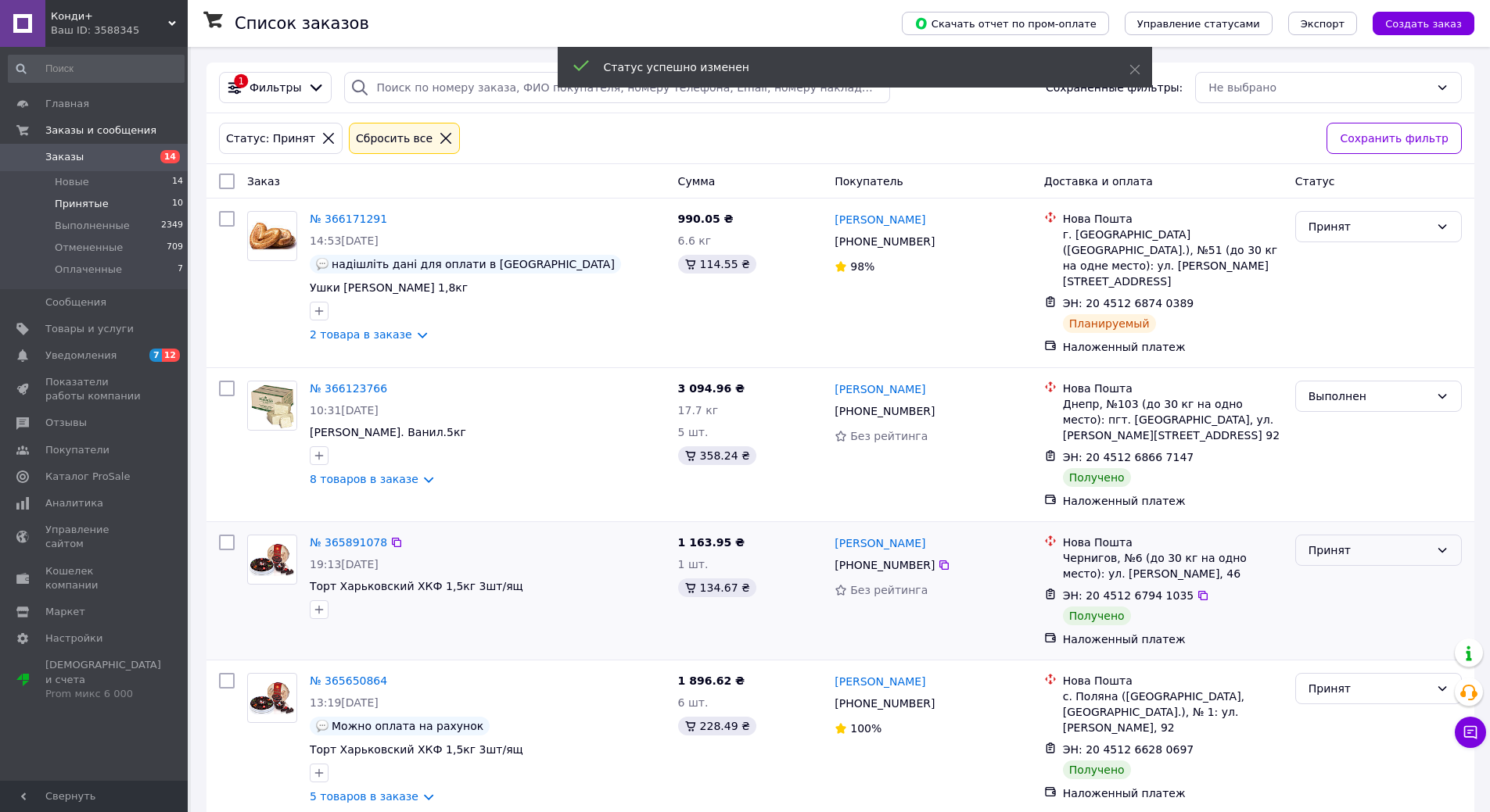
click at [1332, 542] on div "Принят" at bounding box center [1369, 550] width 121 height 17
click at [1328, 570] on li "Выполнен" at bounding box center [1379, 572] width 165 height 28
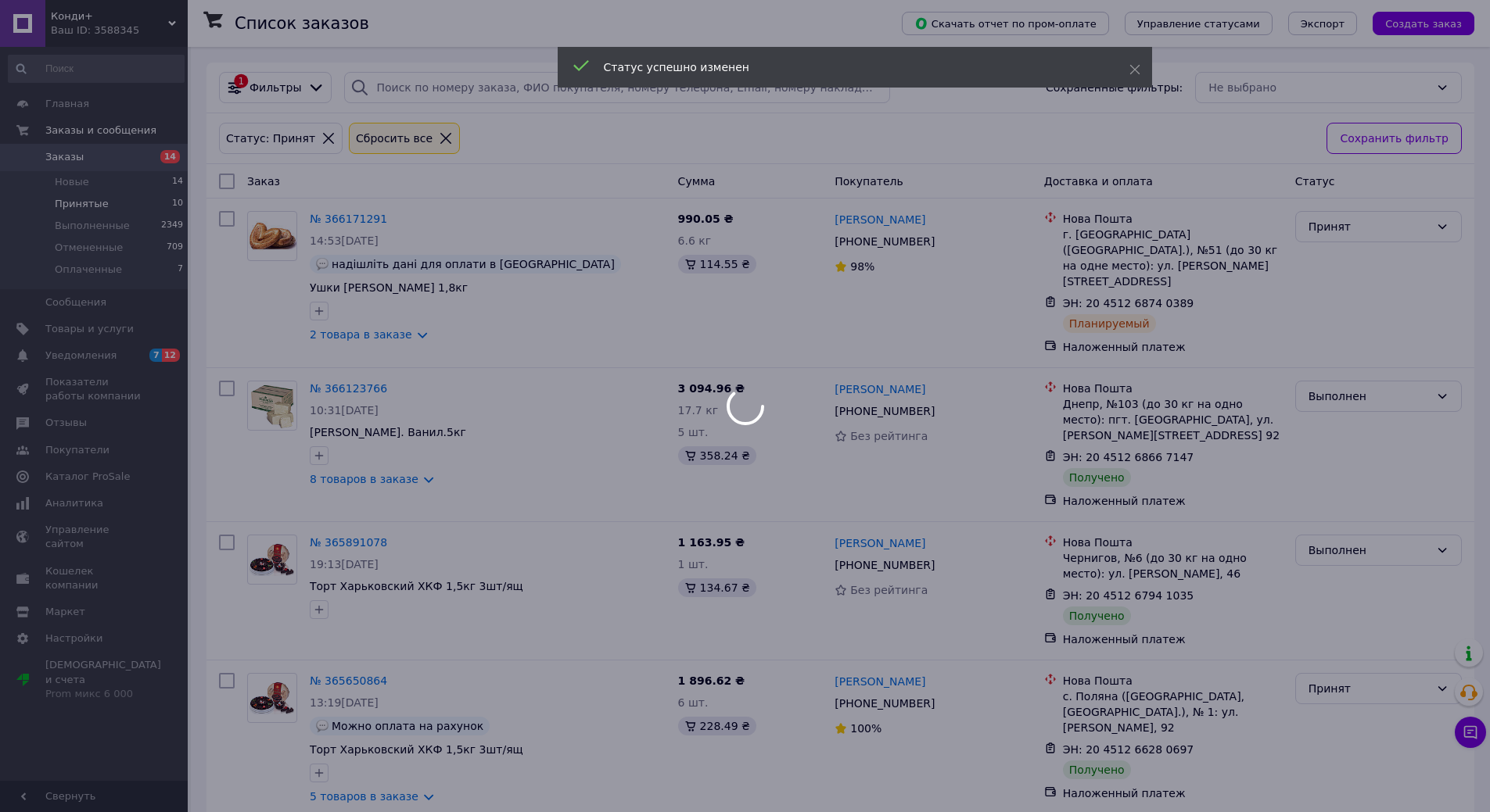
scroll to position [157, 0]
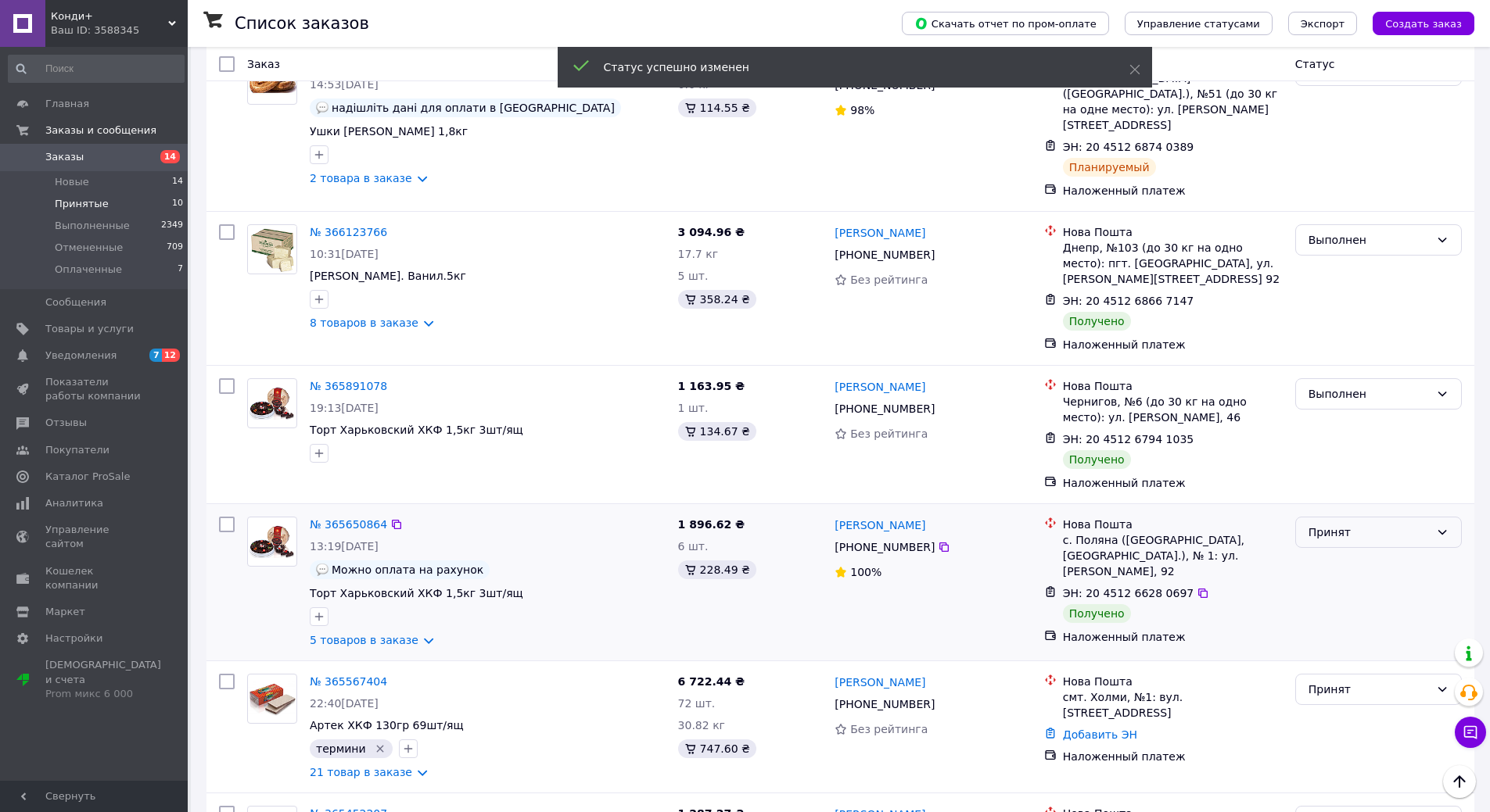
click at [1333, 523] on div "Принят" at bounding box center [1369, 532] width 121 height 17
click at [1339, 554] on li "Выполнен" at bounding box center [1379, 554] width 165 height 28
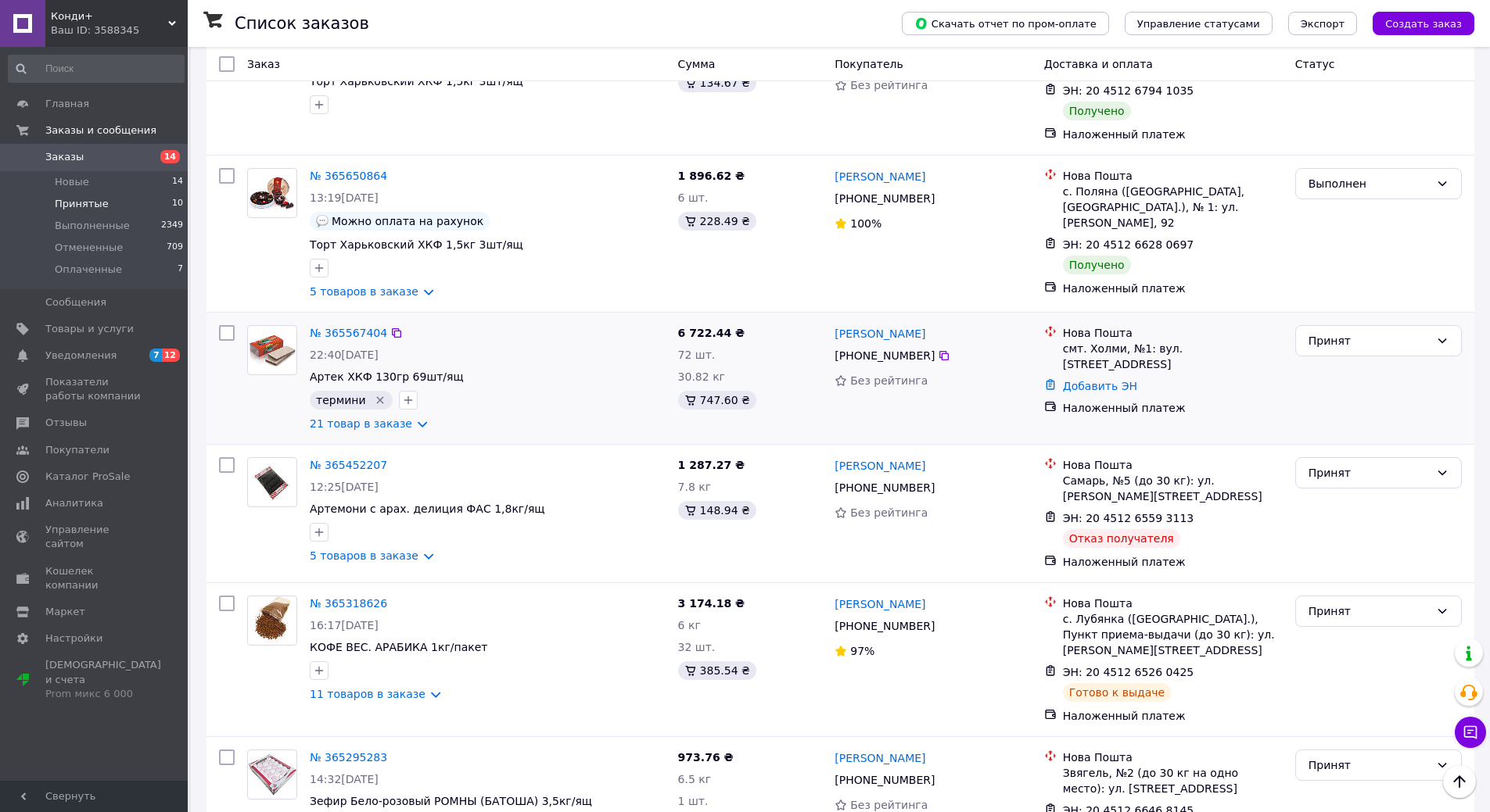
scroll to position [781, 0]
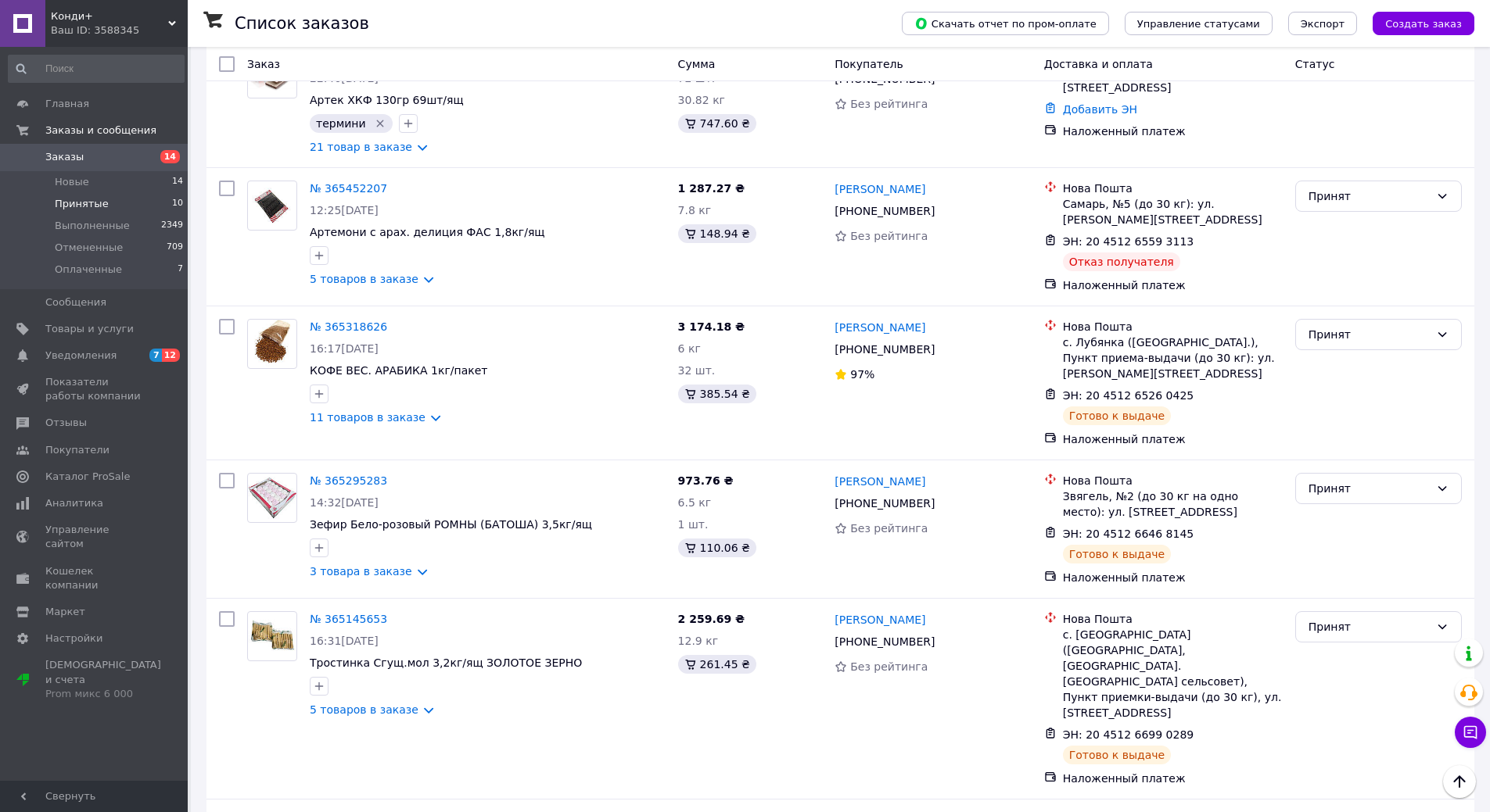
click at [60, 204] on span "Принятые" at bounding box center [81, 204] width 54 height 14
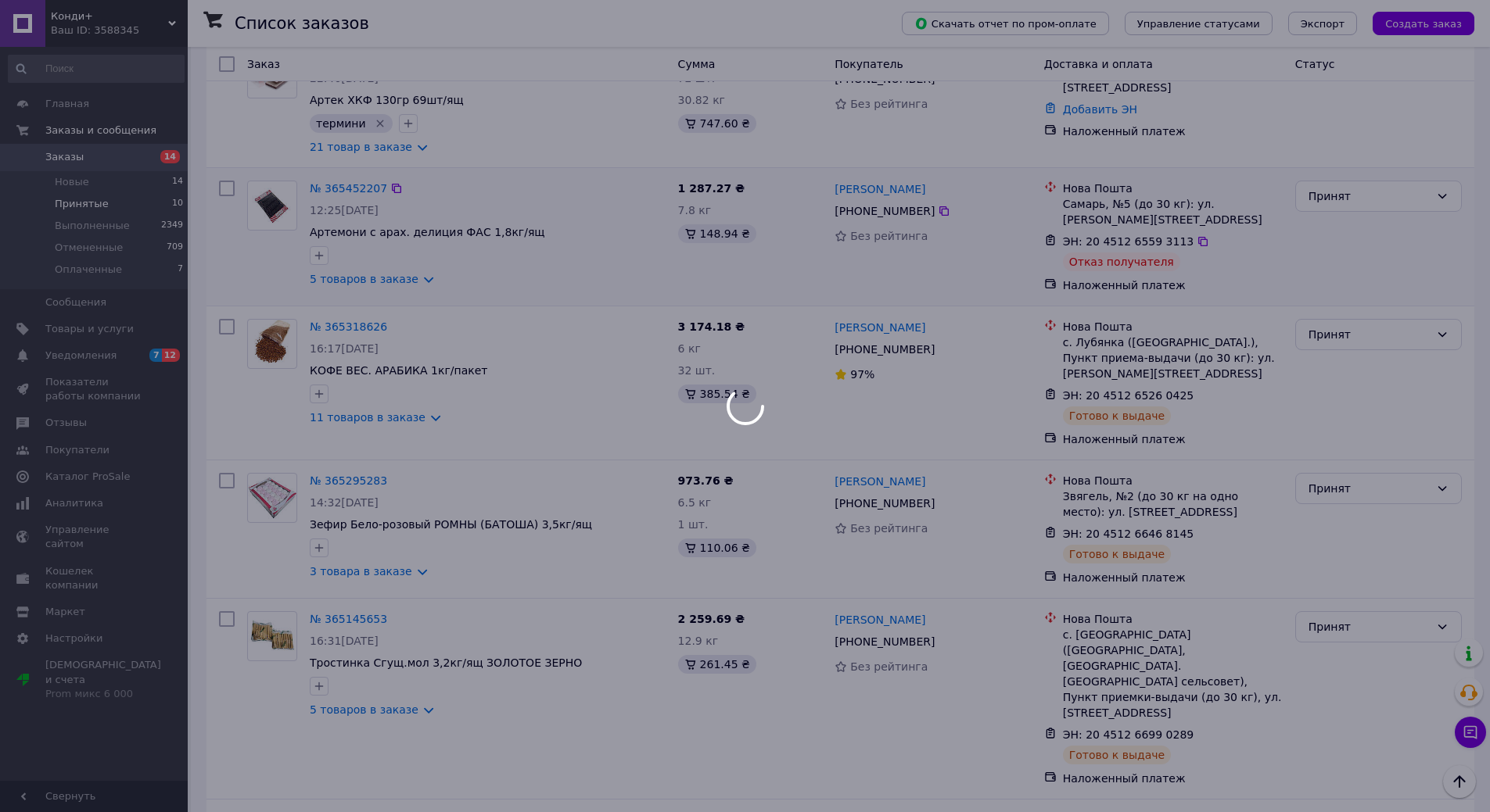
scroll to position [0, 0]
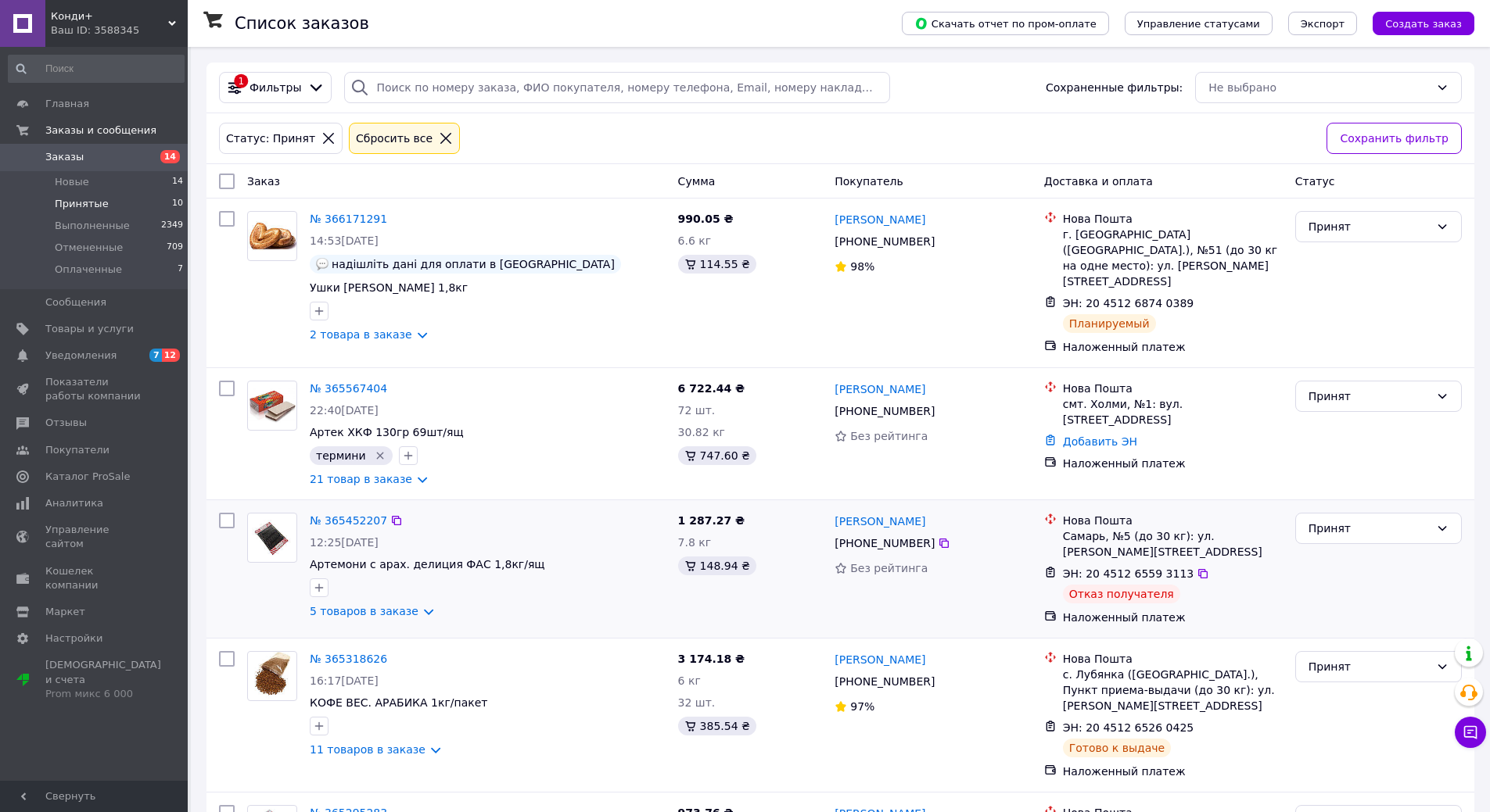
click at [361, 507] on div "№ 365452207 12:25[DATE] Артемони с арах. делиция ФАС 1,8кг/ящ 5 товаров в заказе" at bounding box center [487, 566] width 369 height 119
click at [352, 507] on div "№ 365452207 12:25[DATE] Артемони с арах. делиция ФАС 1,8кг/ящ 5 товаров в заказе" at bounding box center [487, 566] width 369 height 119
click at [336, 514] on link "№ 365452207" at bounding box center [349, 520] width 78 height 12
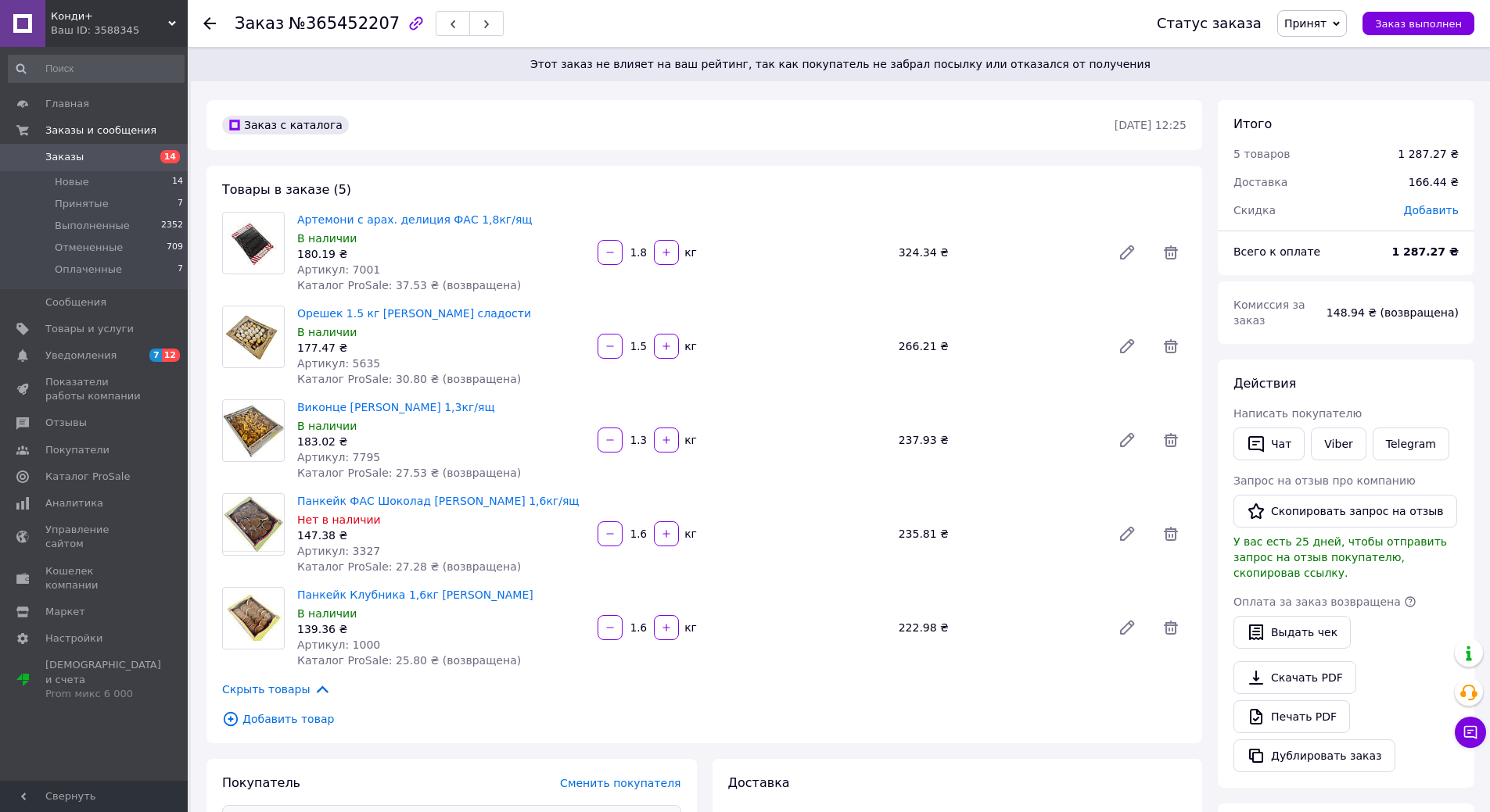
scroll to position [425, 0]
click at [63, 173] on li "Новые 14" at bounding box center [96, 182] width 192 height 22
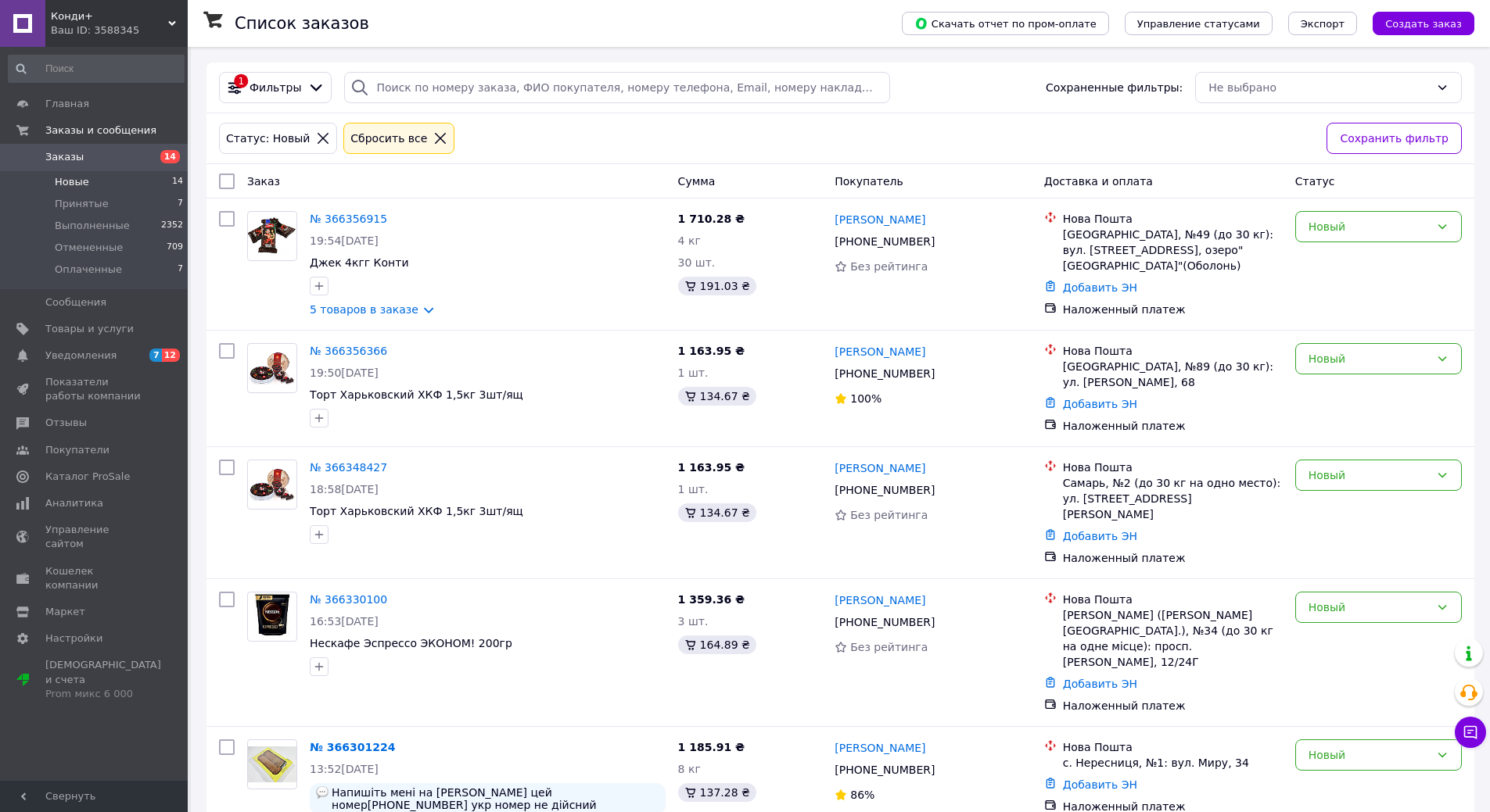
click at [50, 179] on li "Новые 14" at bounding box center [96, 182] width 192 height 22
click at [68, 199] on span "Принятые" at bounding box center [81, 204] width 54 height 14
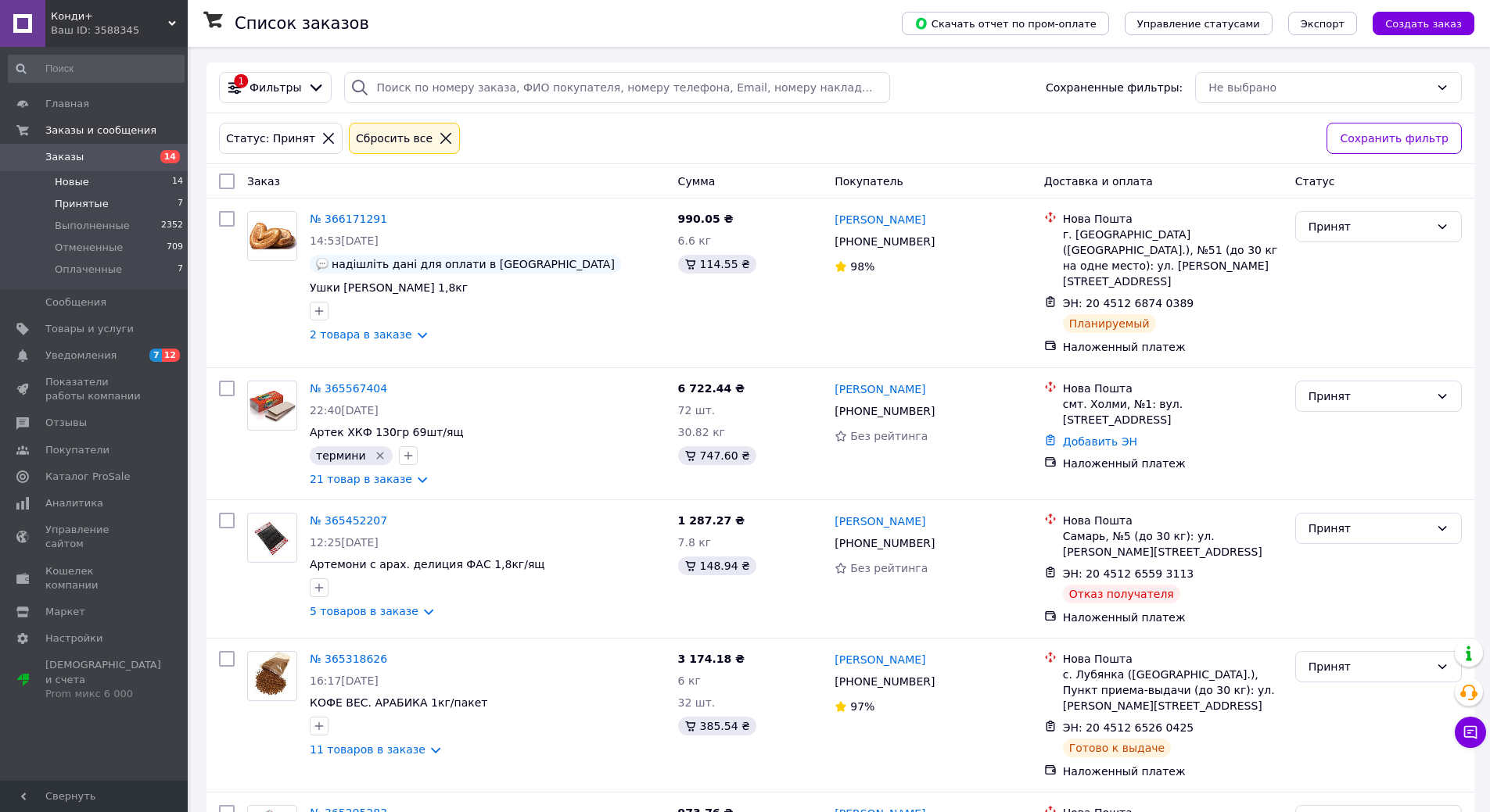
click at [68, 182] on span "Новые" at bounding box center [72, 181] width 35 height 14
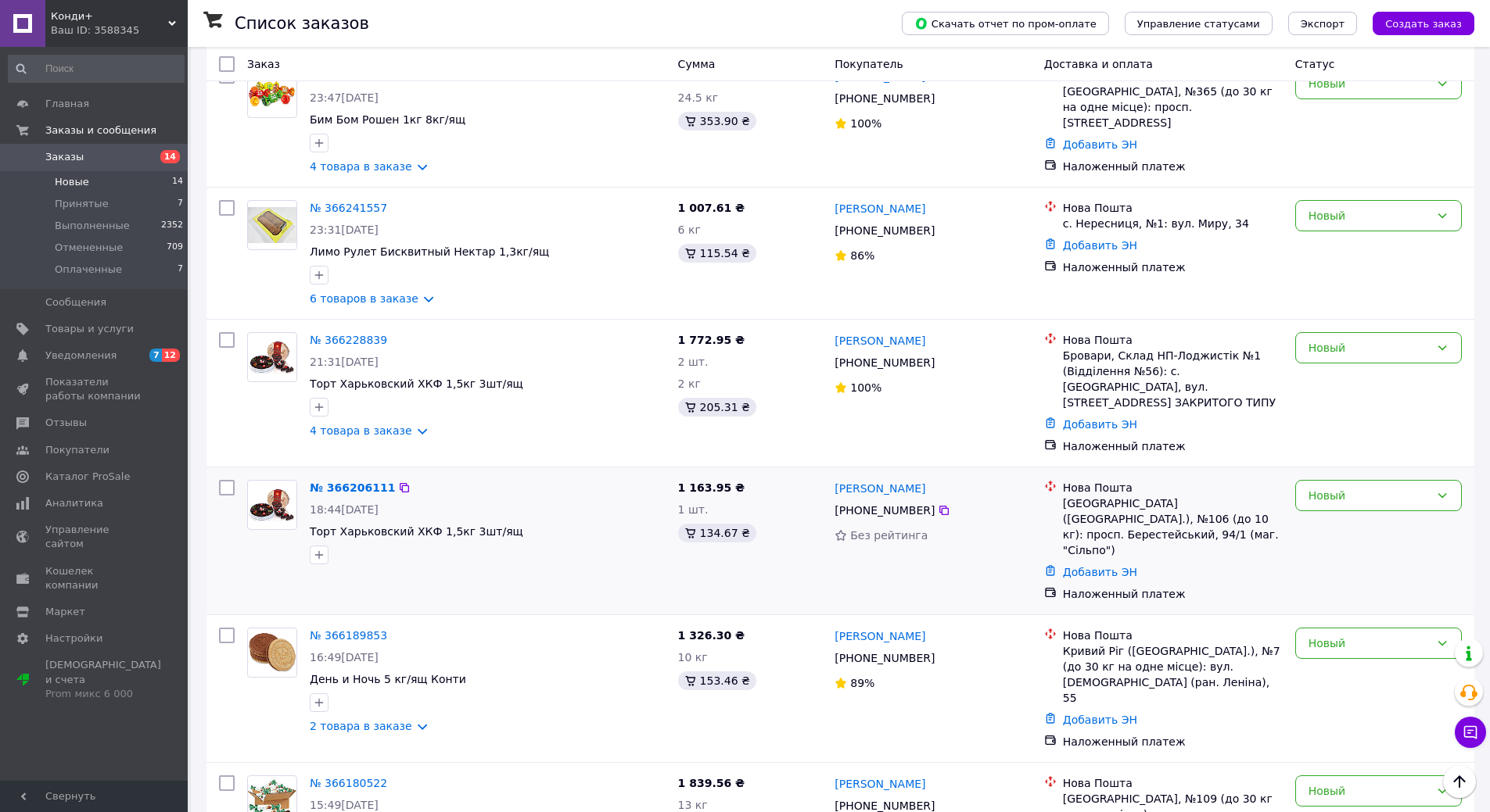
scroll to position [1214, 0]
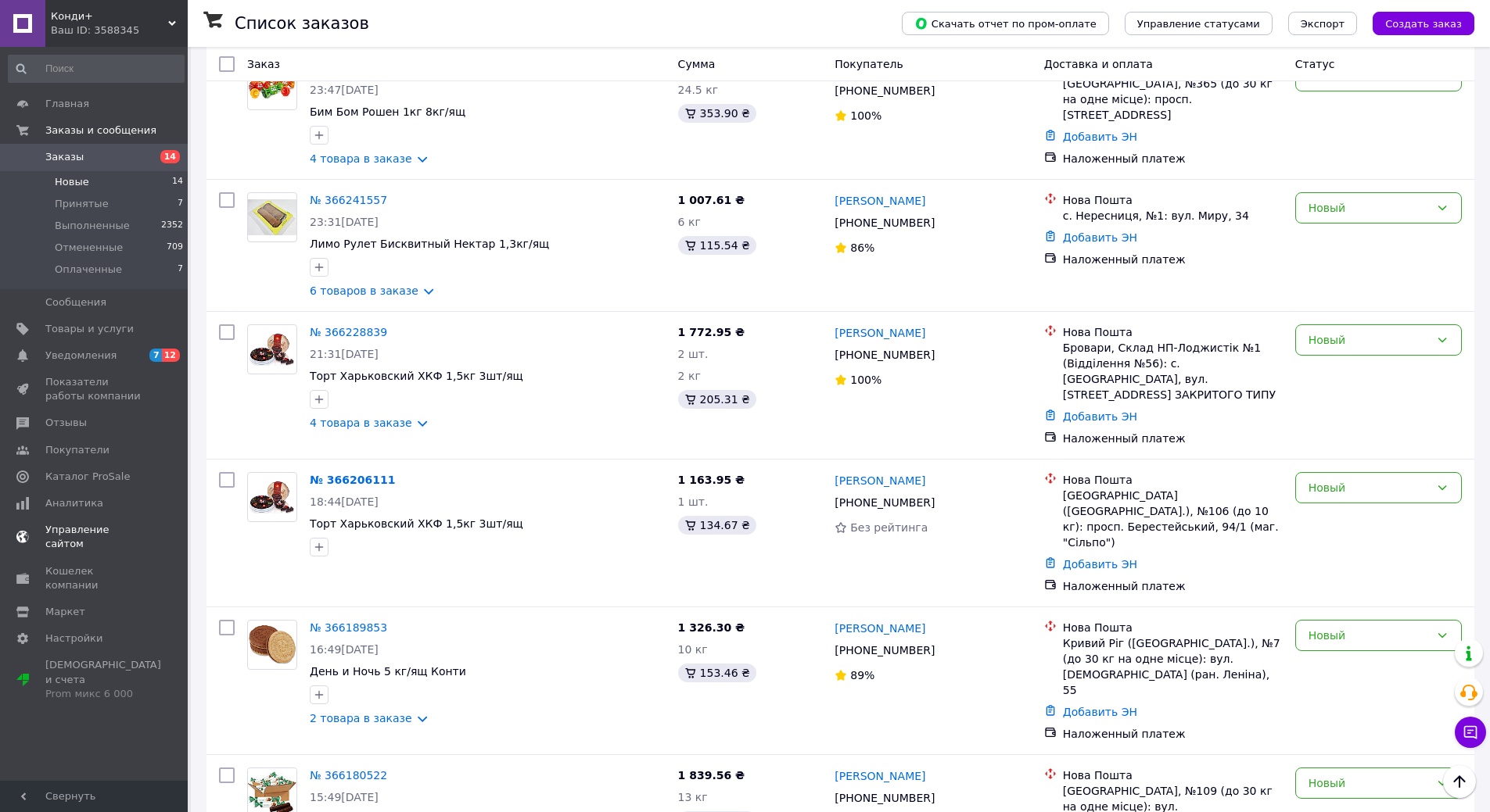
drag, startPoint x: 84, startPoint y: 357, endPoint x: 98, endPoint y: 362, distance: 14.9
click at [82, 358] on span "Уведомления" at bounding box center [81, 355] width 71 height 14
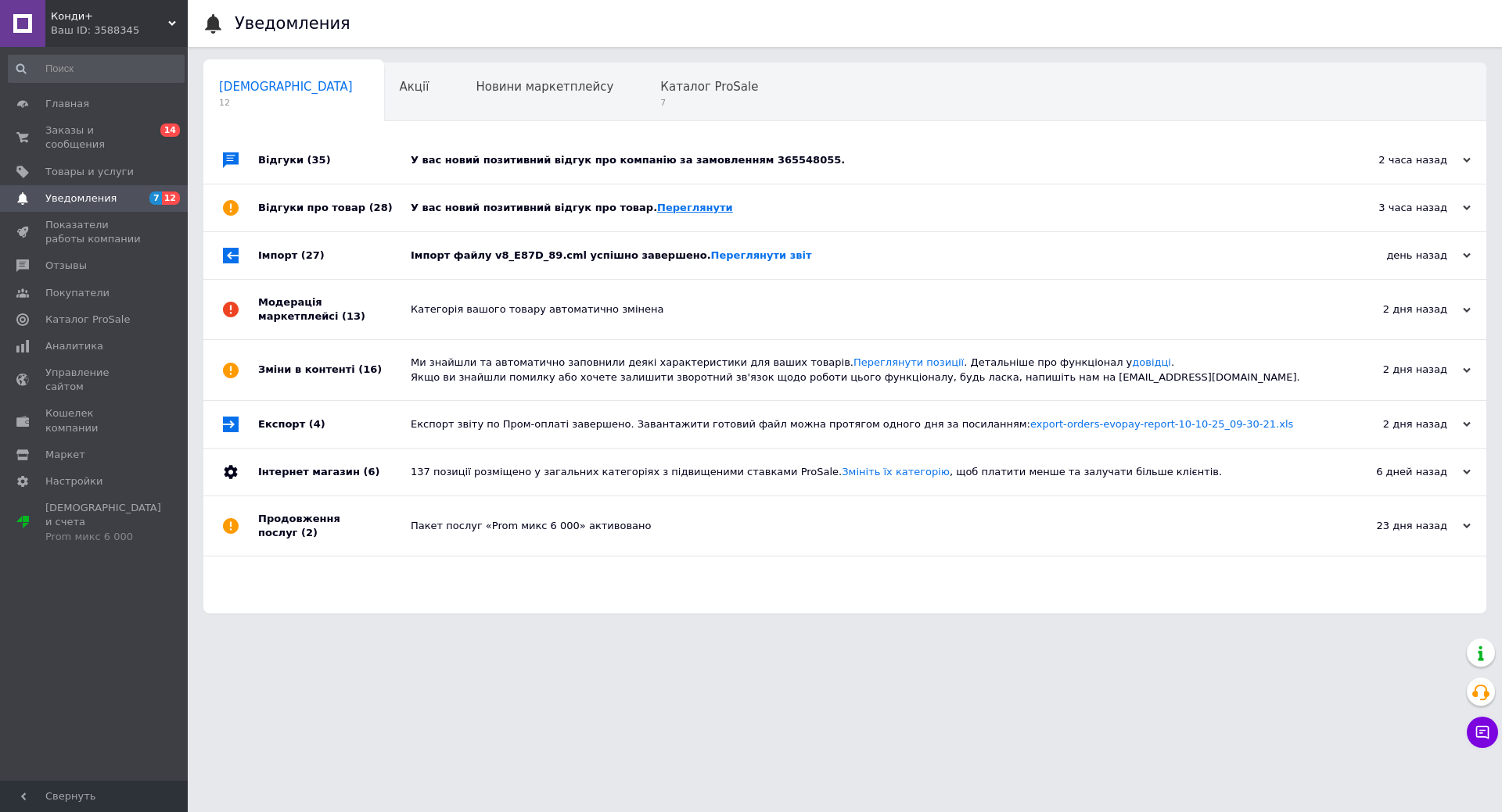
click at [662, 214] on link "Переглянути" at bounding box center [695, 208] width 76 height 12
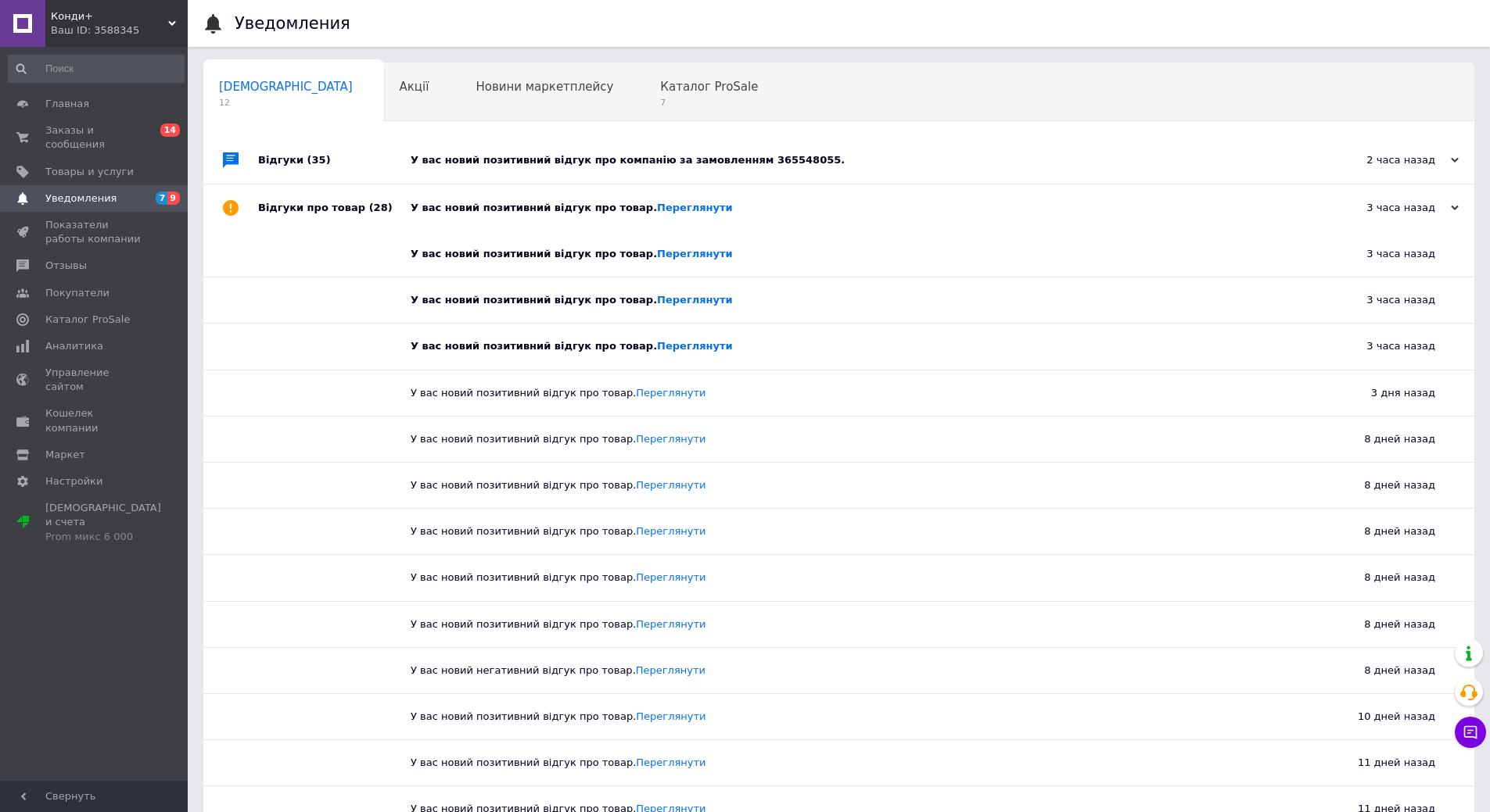
click at [590, 154] on div "У вас новий позитивний відгук про компанію за замовленням 365548055." at bounding box center [856, 160] width 891 height 14
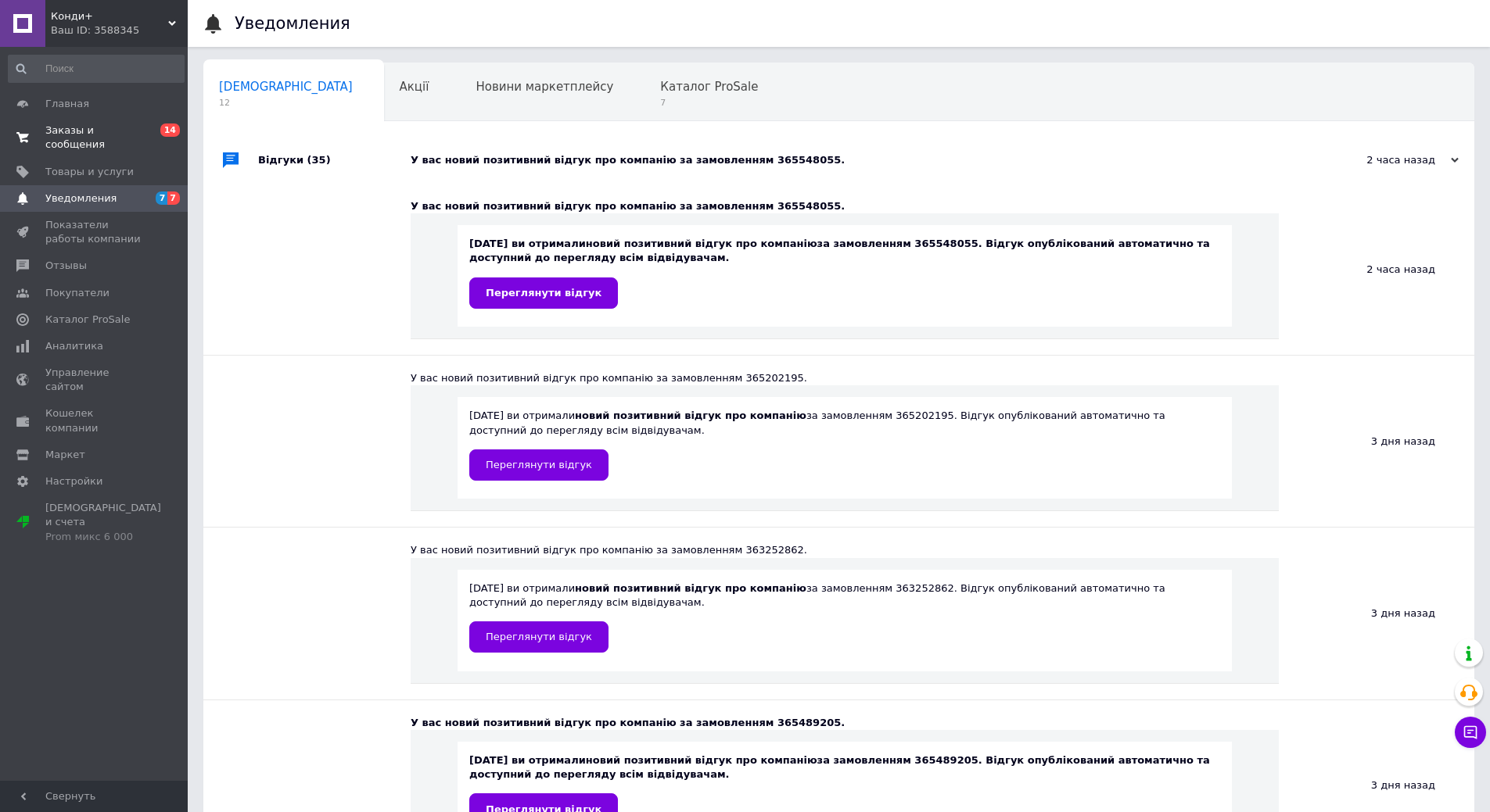
click at [89, 136] on span "Заказы и сообщения" at bounding box center [95, 138] width 99 height 28
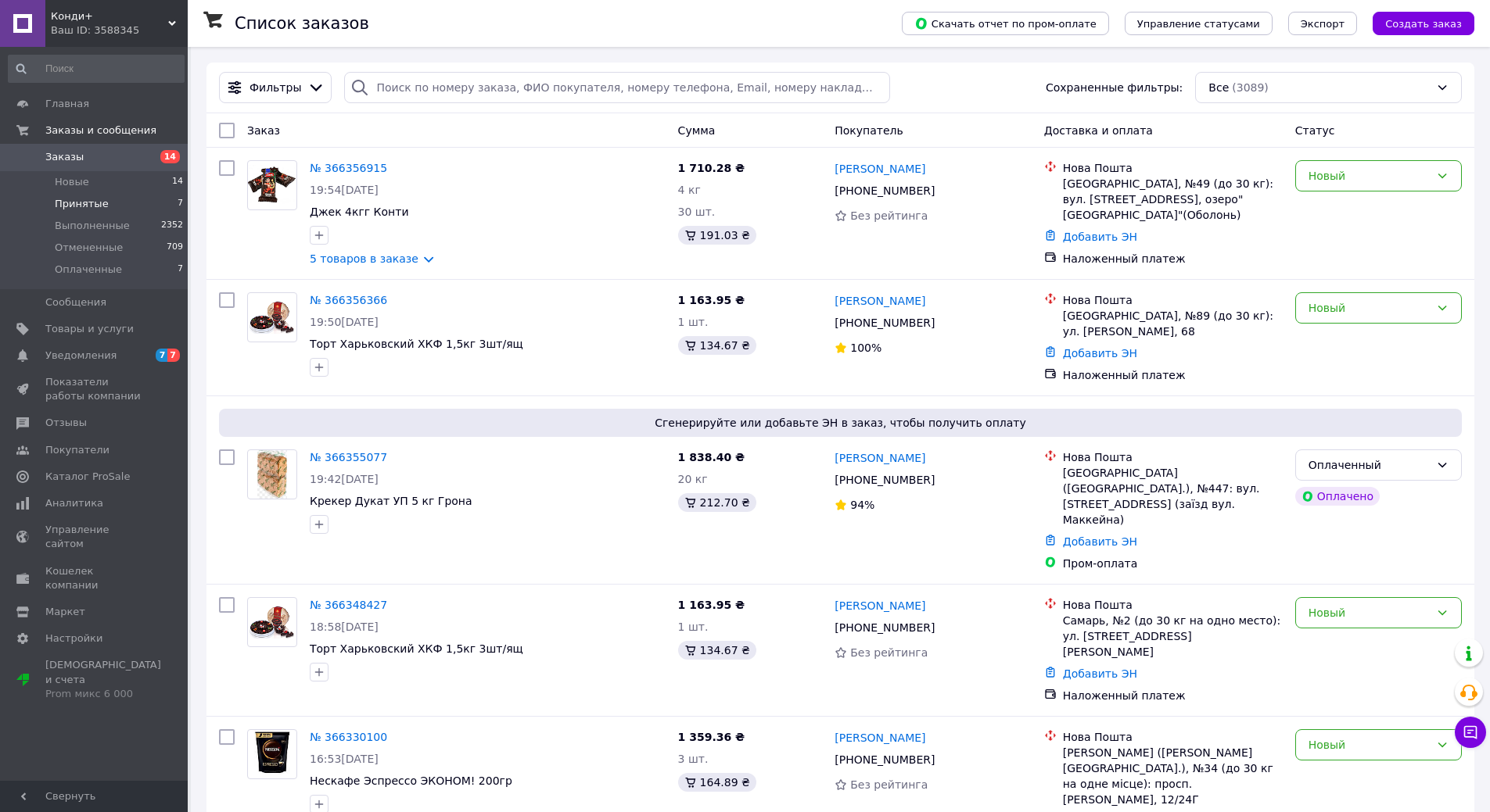
click at [84, 199] on span "Принятые" at bounding box center [81, 204] width 54 height 14
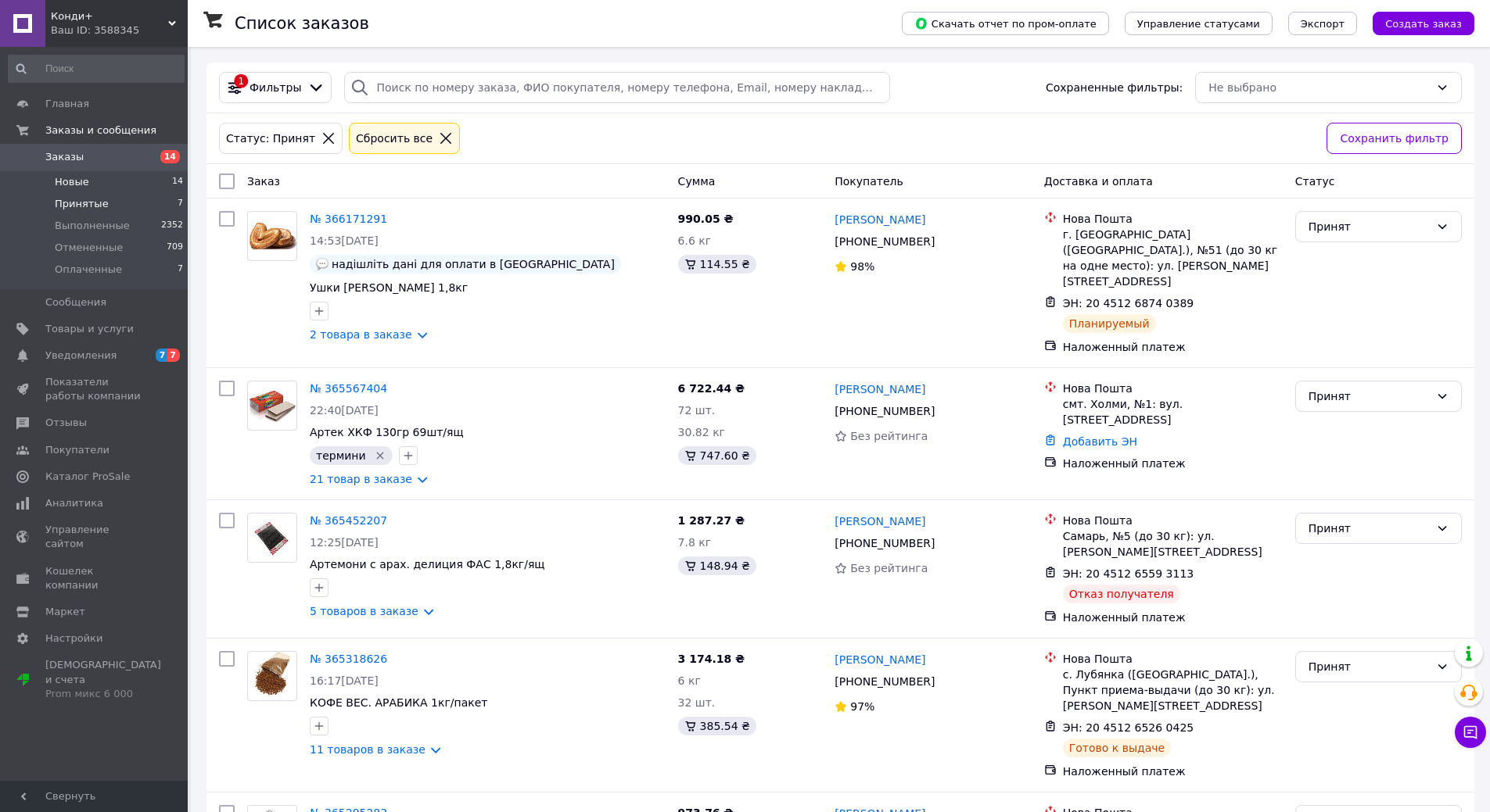
click at [59, 190] on li "Новые 14" at bounding box center [96, 182] width 192 height 22
